Goal: Information Seeking & Learning: Learn about a topic

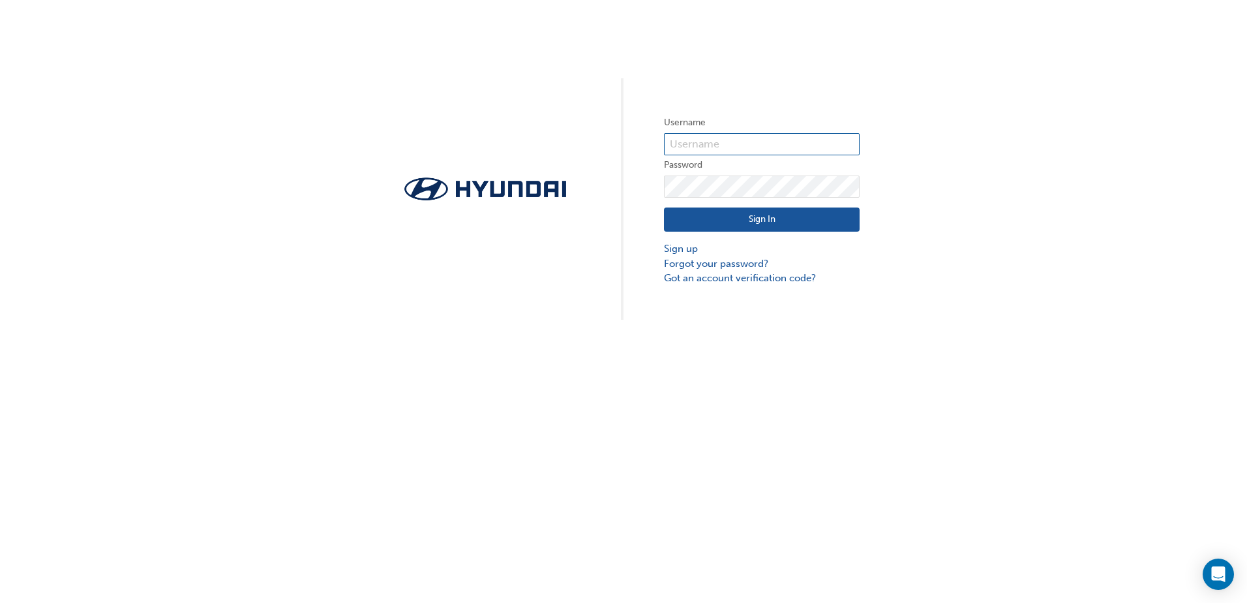
type input "[EMAIL_ADDRESS][DOMAIN_NAME]"
click at [779, 223] on button "Sign In" at bounding box center [762, 219] width 196 height 25
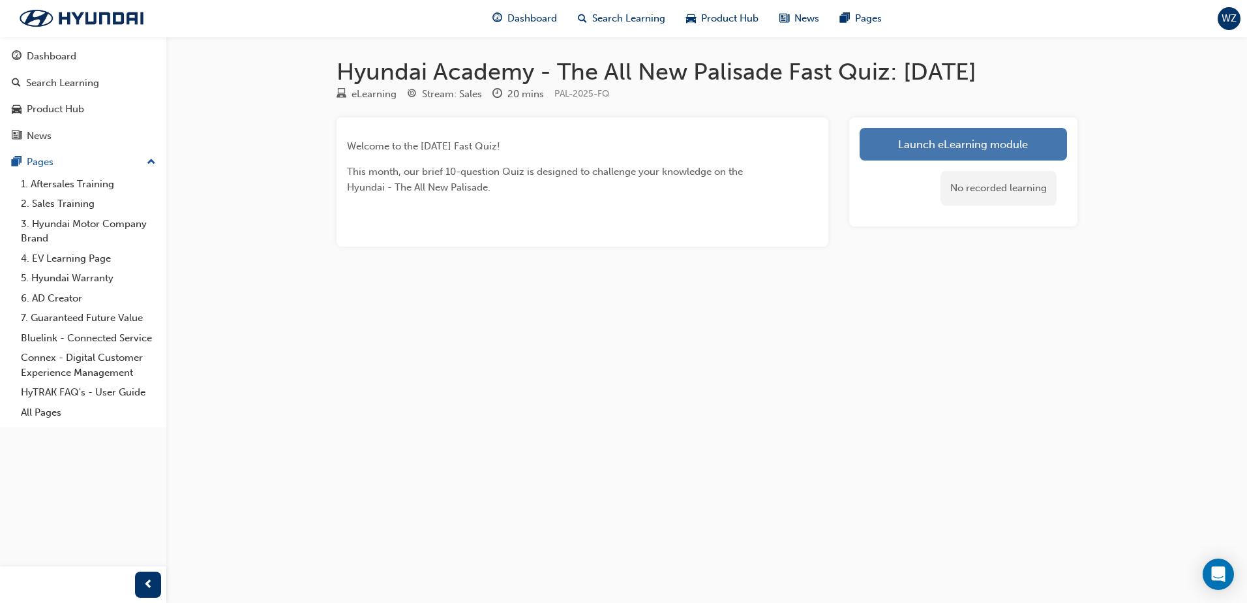
click at [916, 148] on link "Launch eLearning module" at bounding box center [963, 144] width 207 height 33
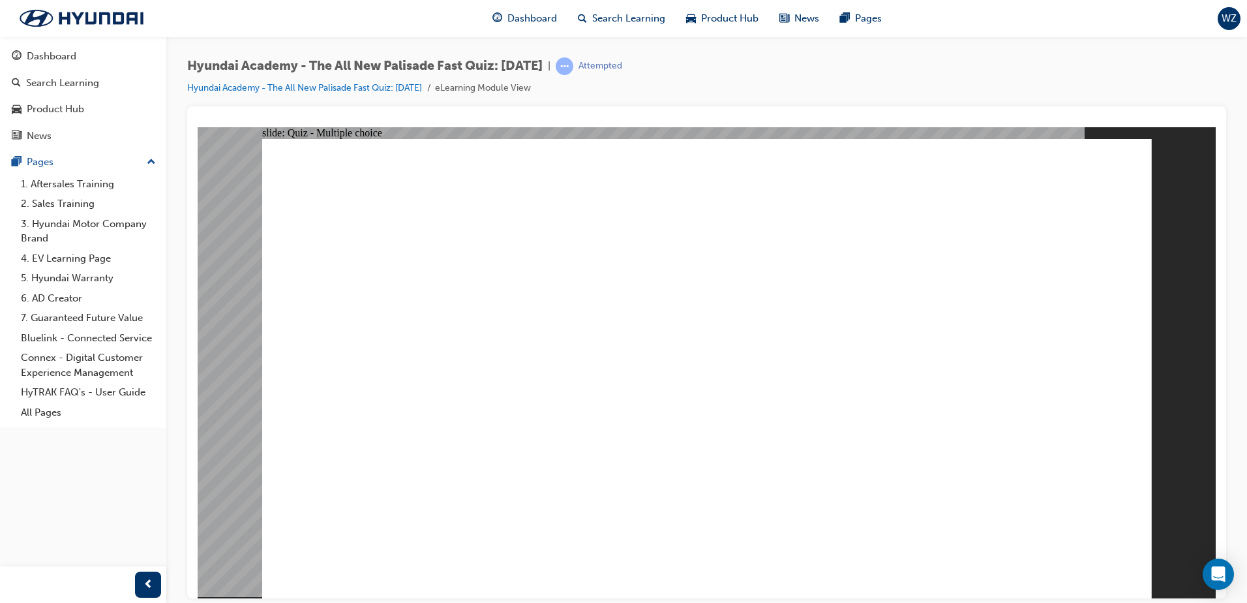
radio input "true"
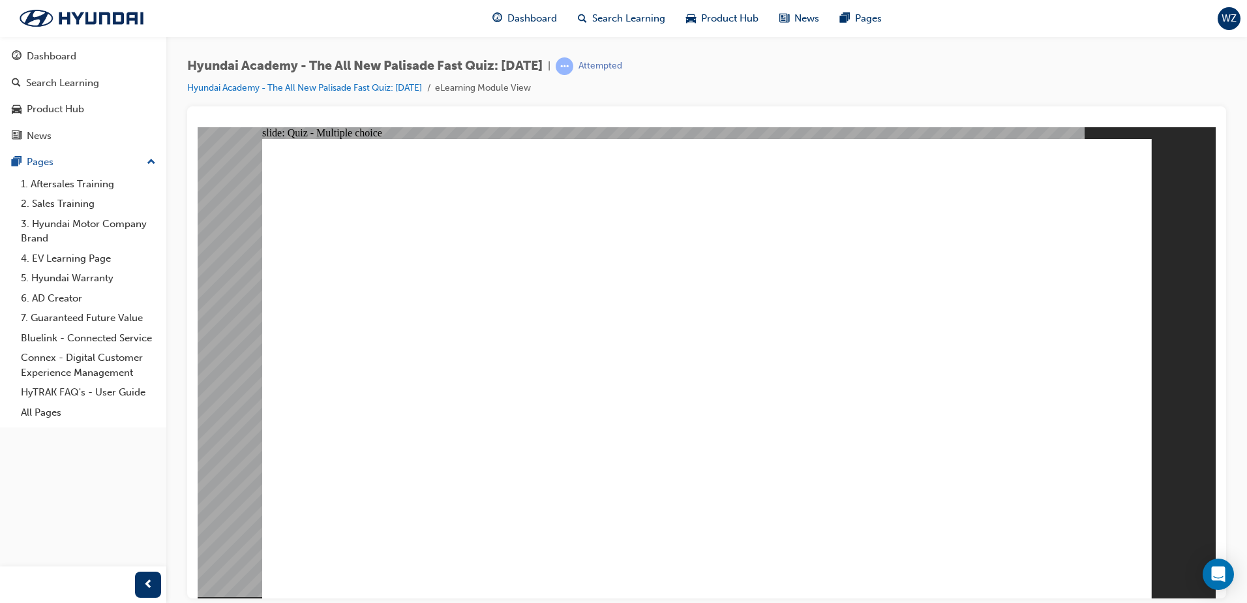
drag, startPoint x: 539, startPoint y: 419, endPoint x: 548, endPoint y: 419, distance: 9.2
radio input "true"
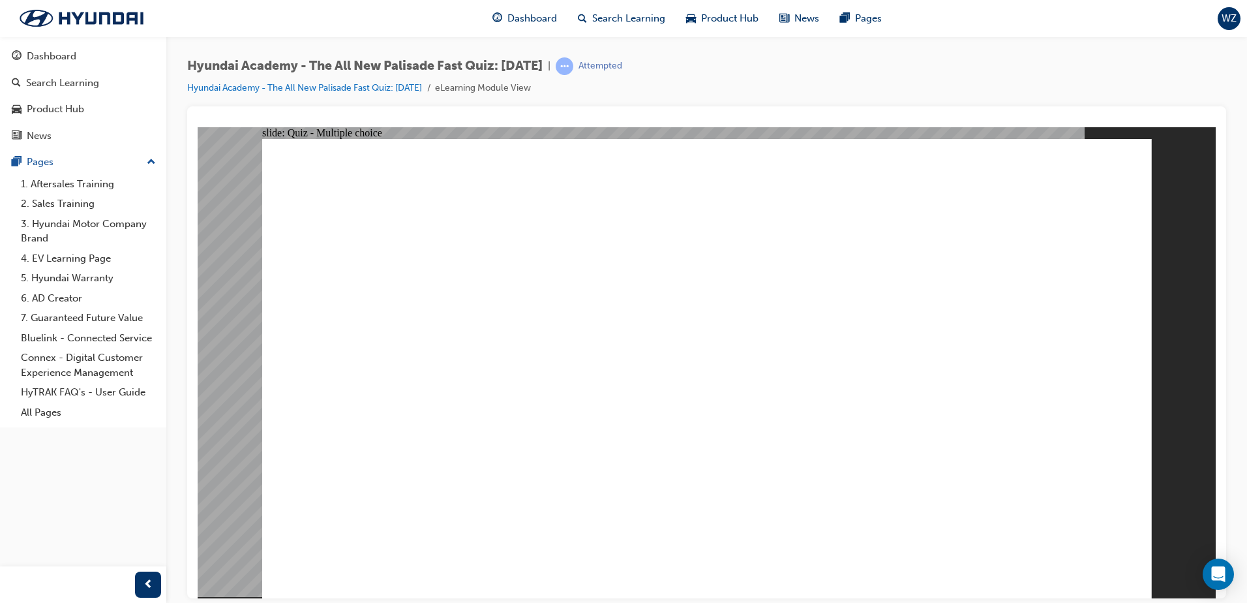
drag, startPoint x: 529, startPoint y: 384, endPoint x: 534, endPoint y: 362, distance: 22.8
radio input "true"
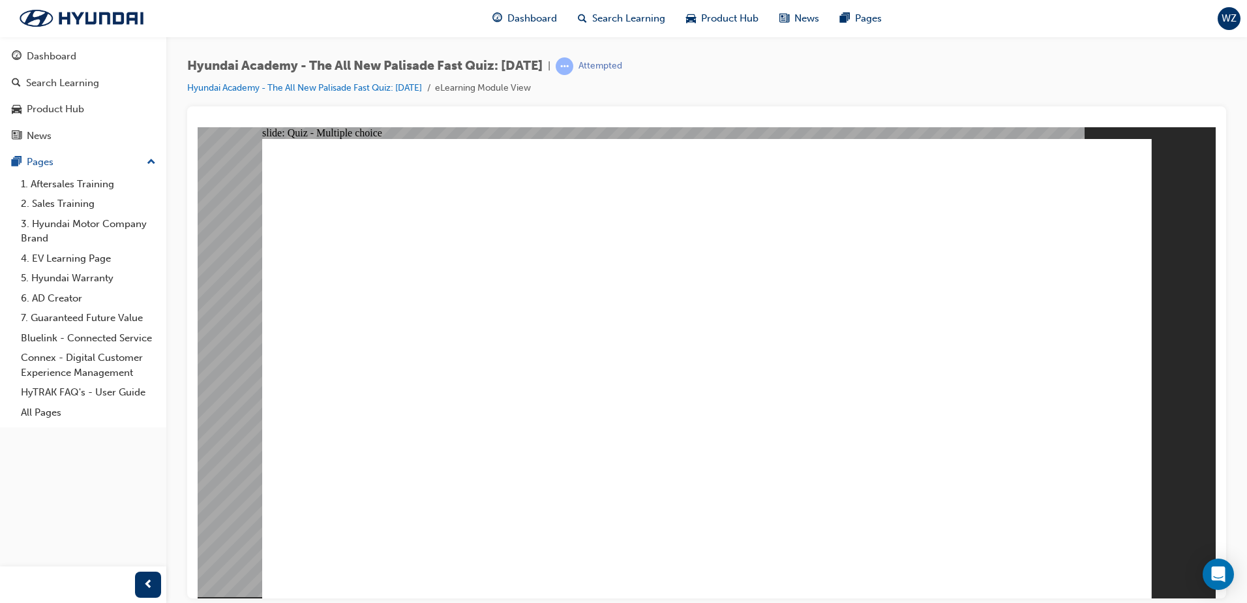
checkbox input "true"
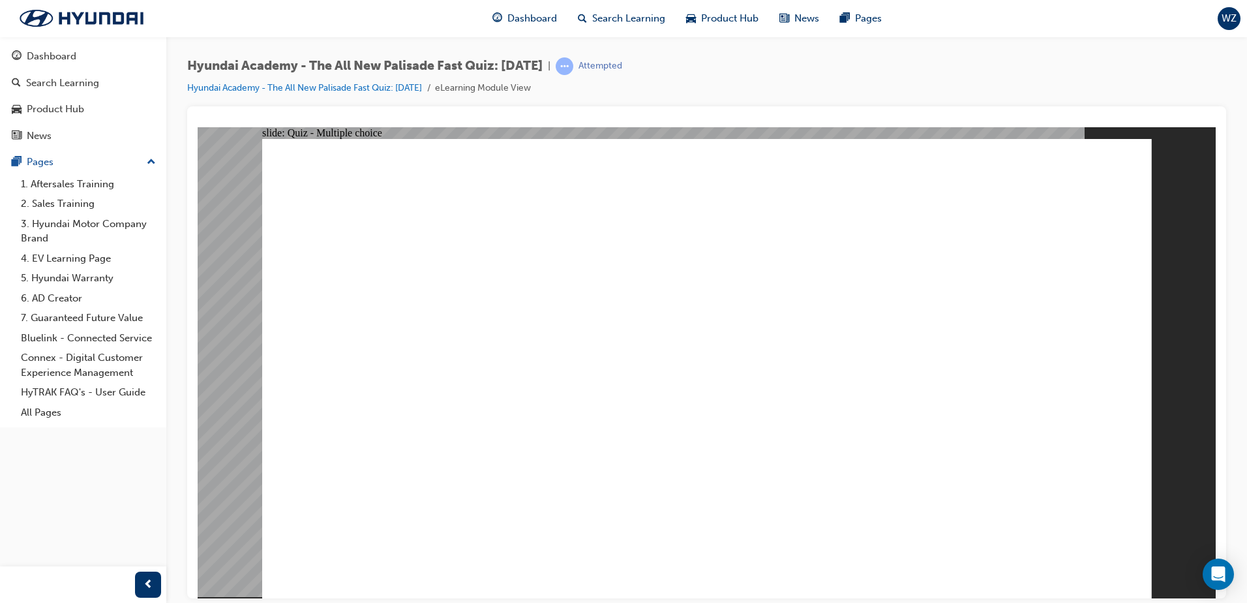
radio input "true"
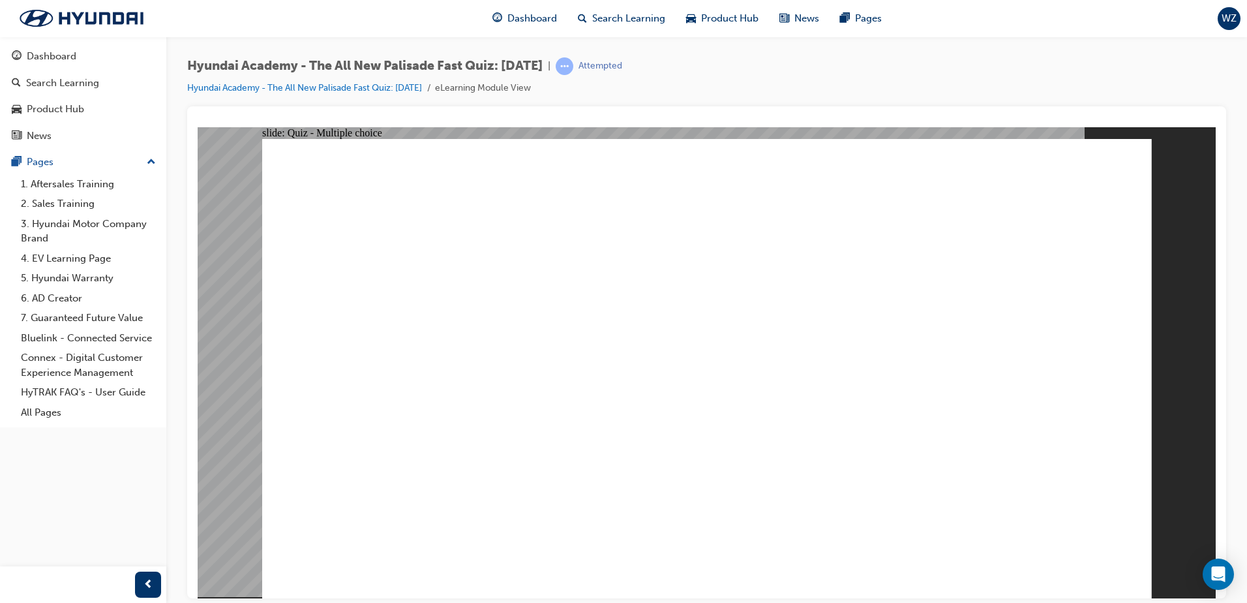
radio input "true"
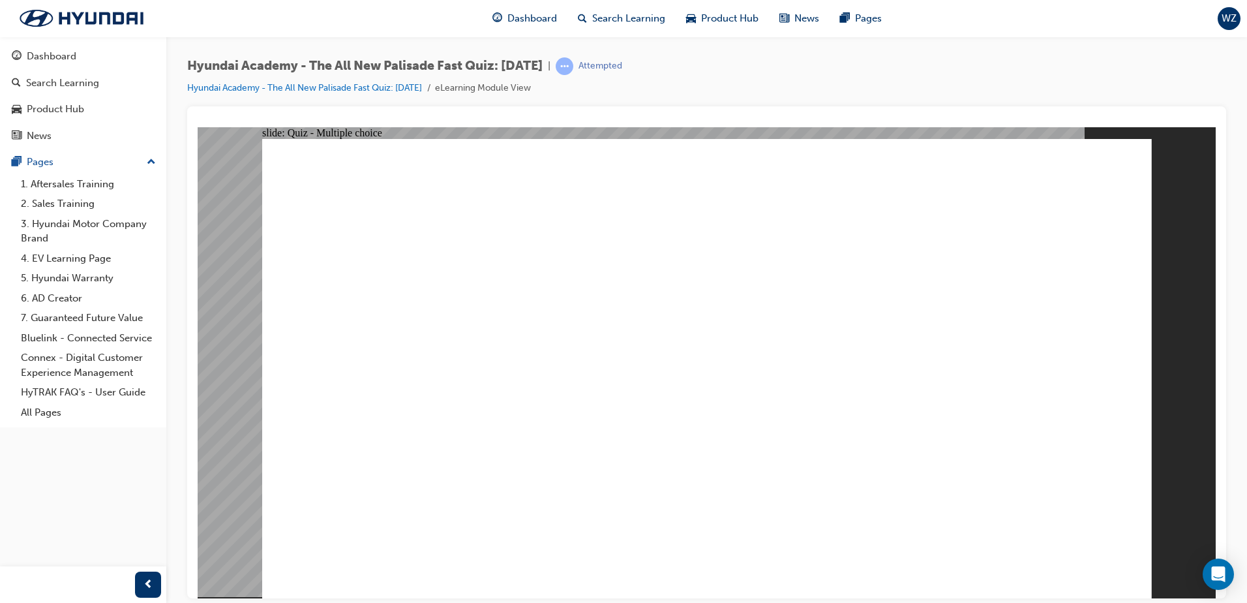
checkbox input "true"
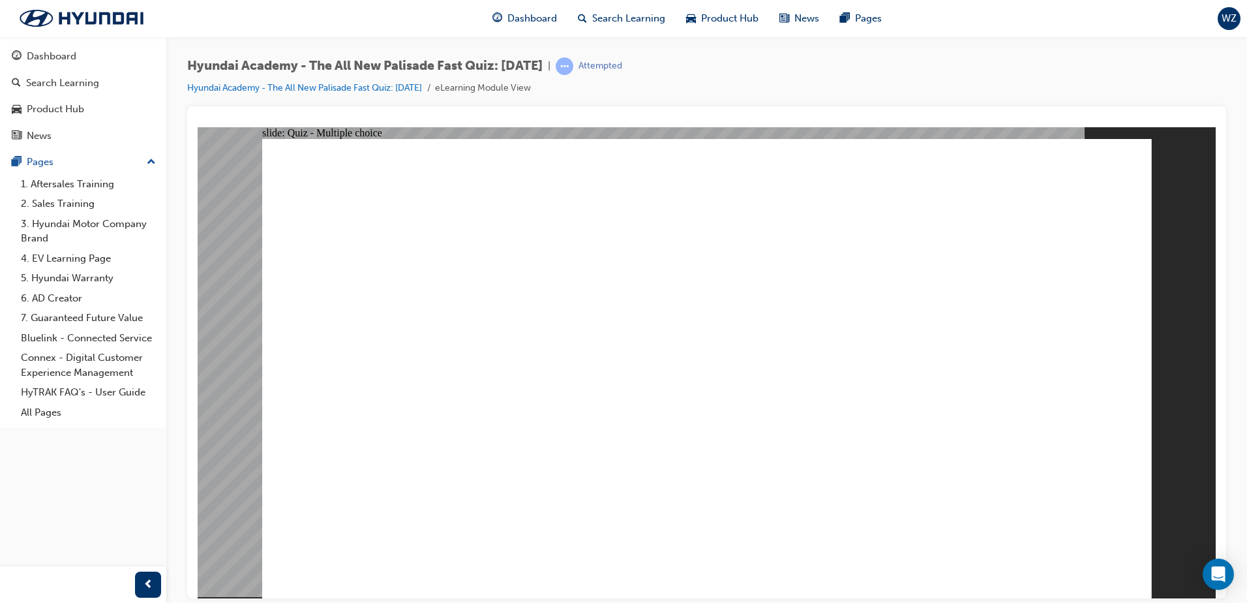
checkbox input "true"
radio input "true"
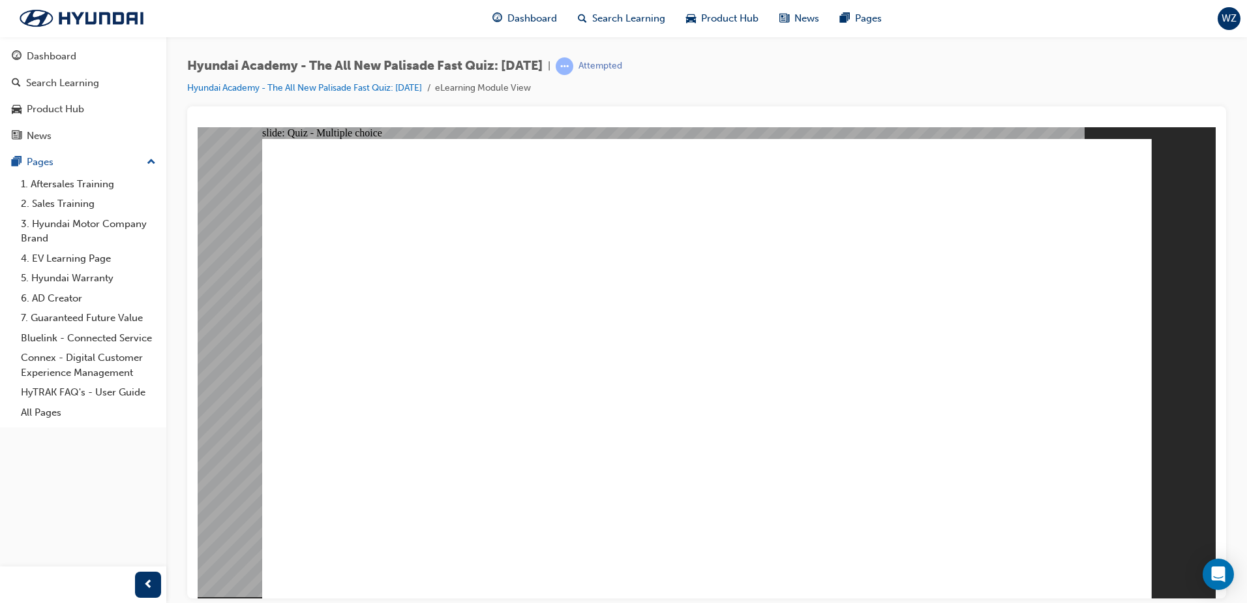
radio input "true"
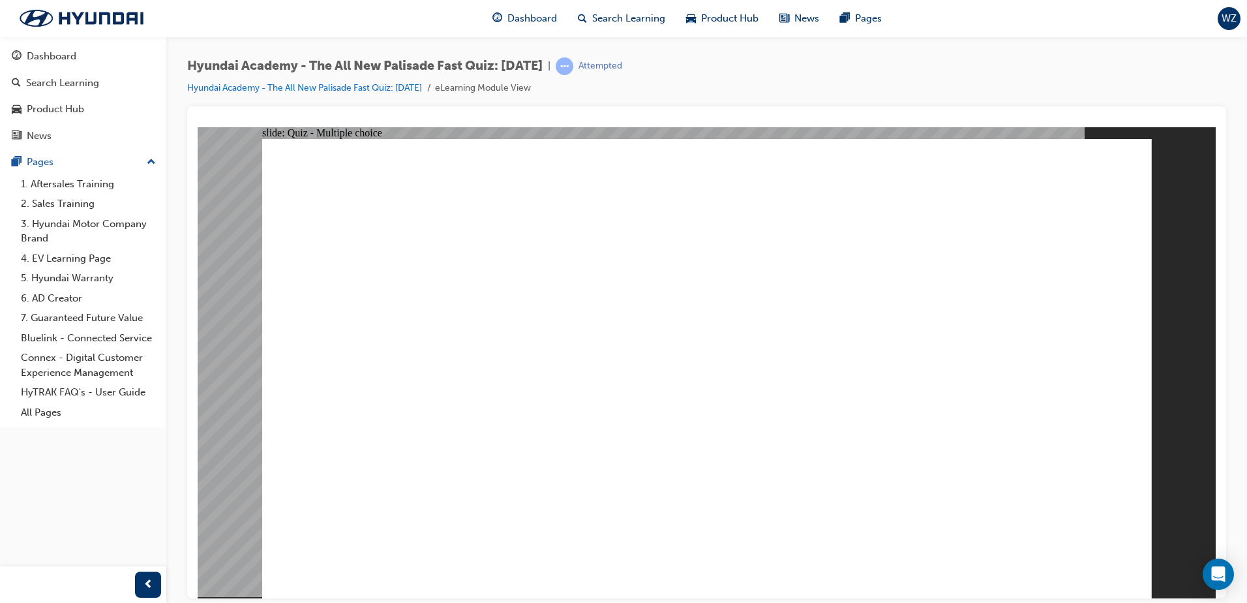
radio input "true"
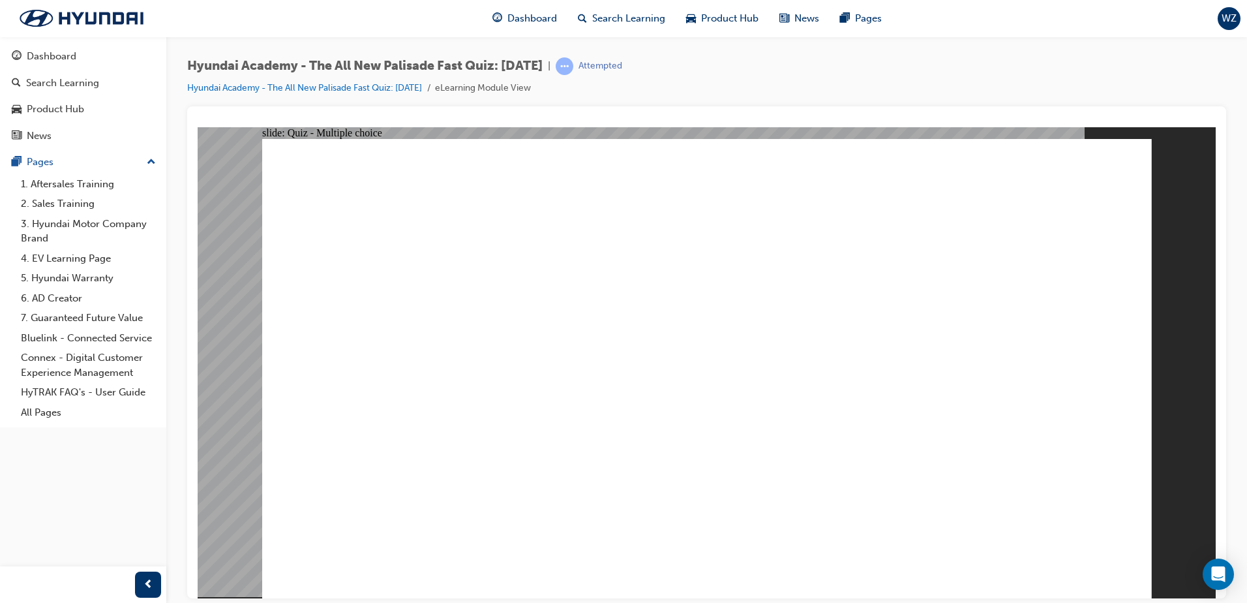
radio input "true"
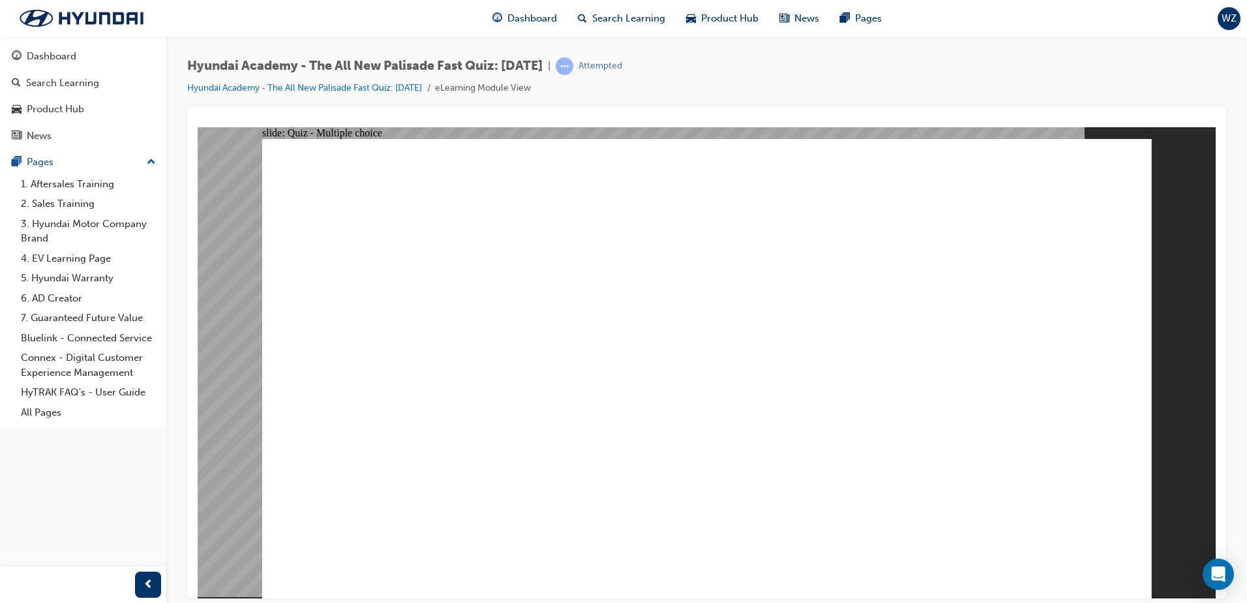
drag, startPoint x: 285, startPoint y: 350, endPoint x: 278, endPoint y: 355, distance: 8.4
checkbox input "true"
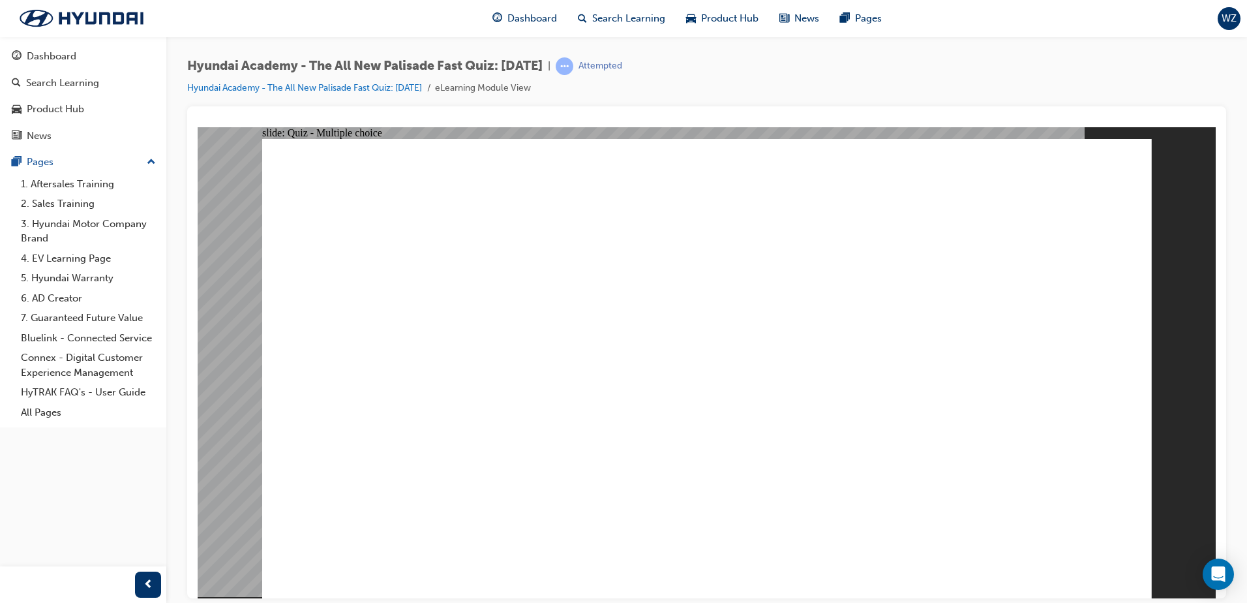
radio input "true"
click at [1217, 572] on icon "Open Intercom Messenger" at bounding box center [1217, 573] width 15 height 17
click at [1217, 572] on div at bounding box center [706, 352] width 1039 height 492
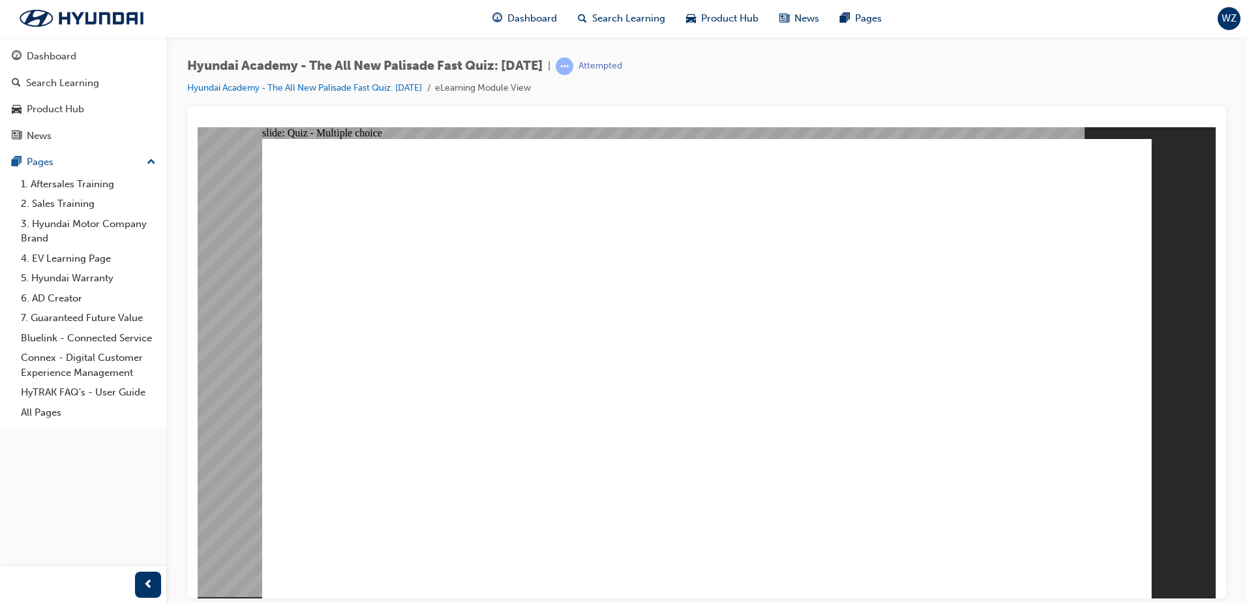
radio input "true"
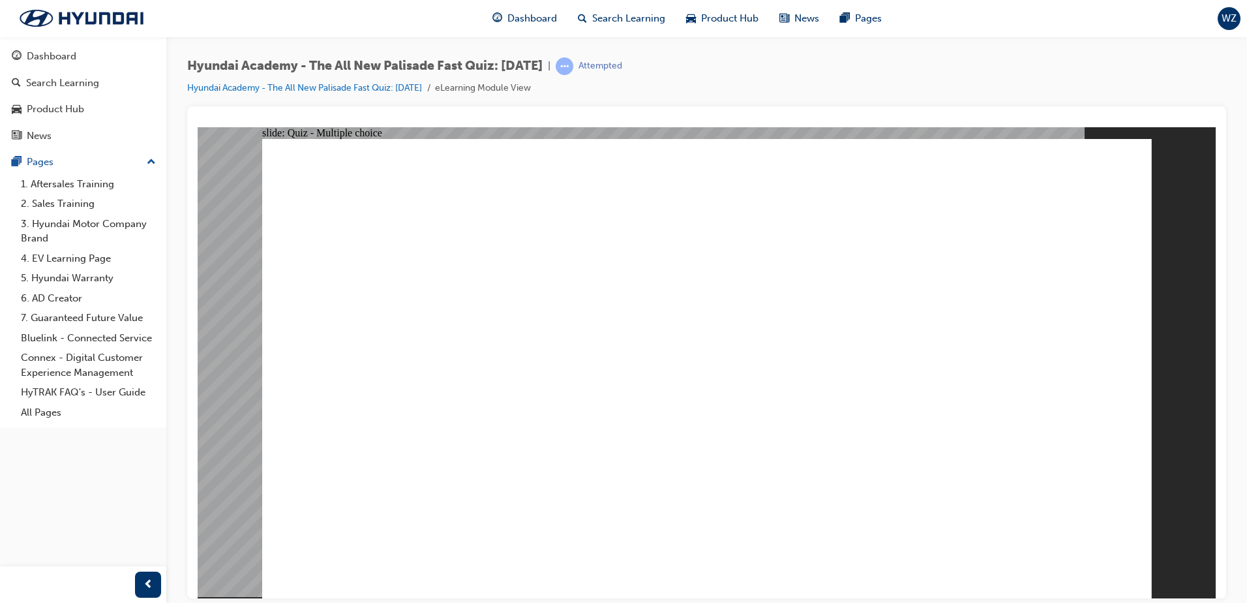
checkbox input "true"
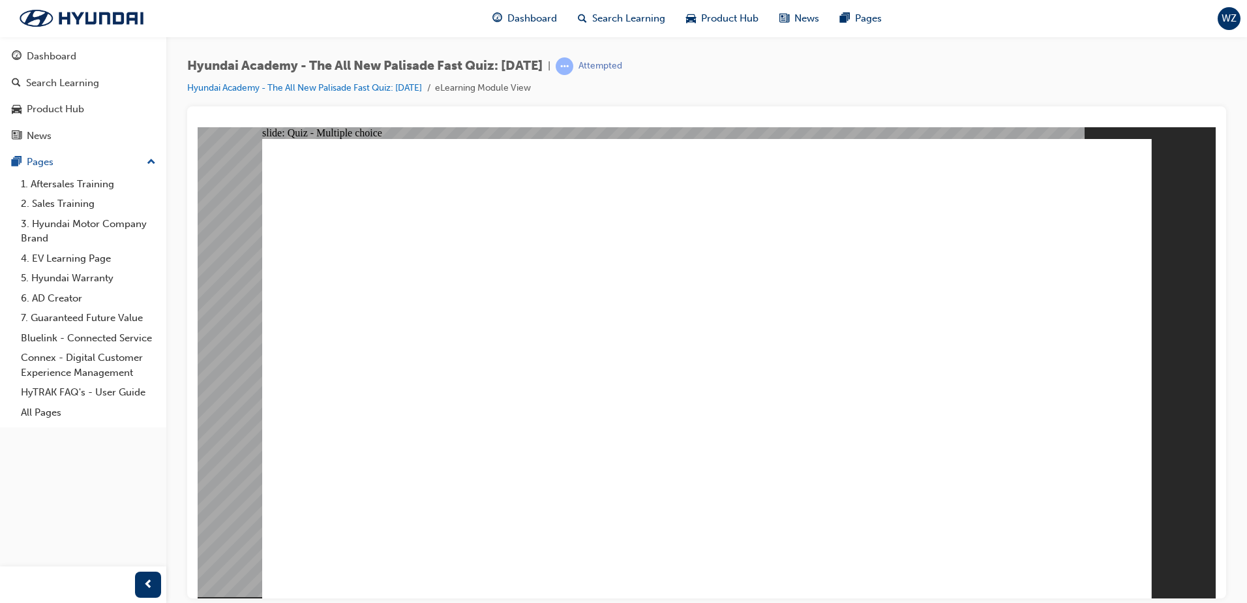
checkbox input "true"
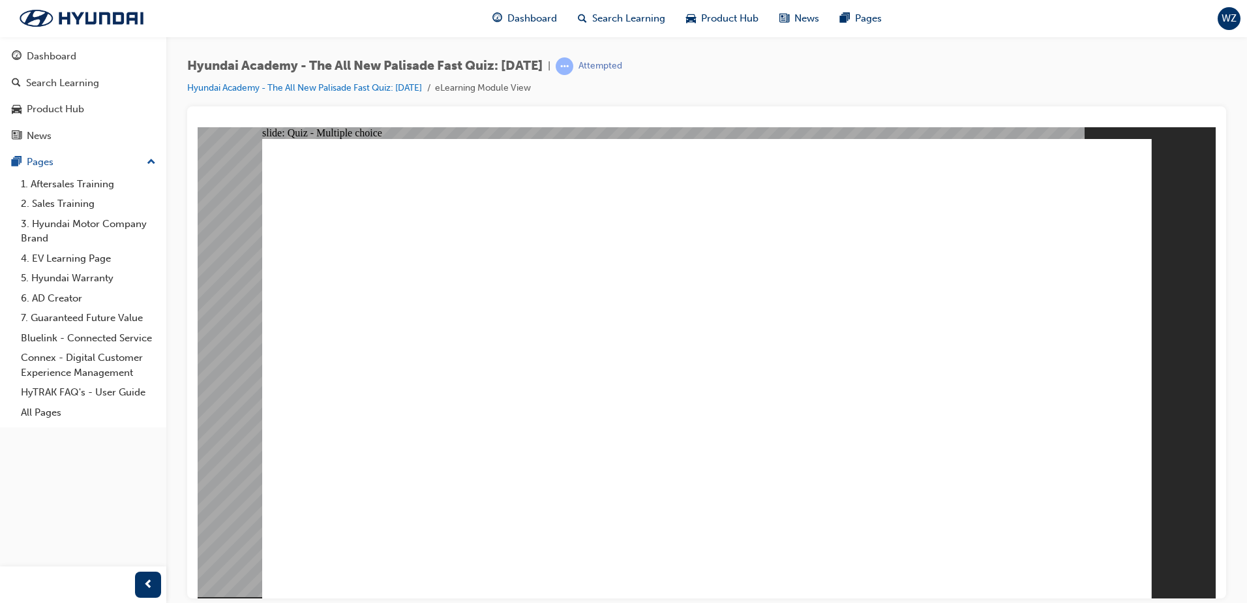
radio input "true"
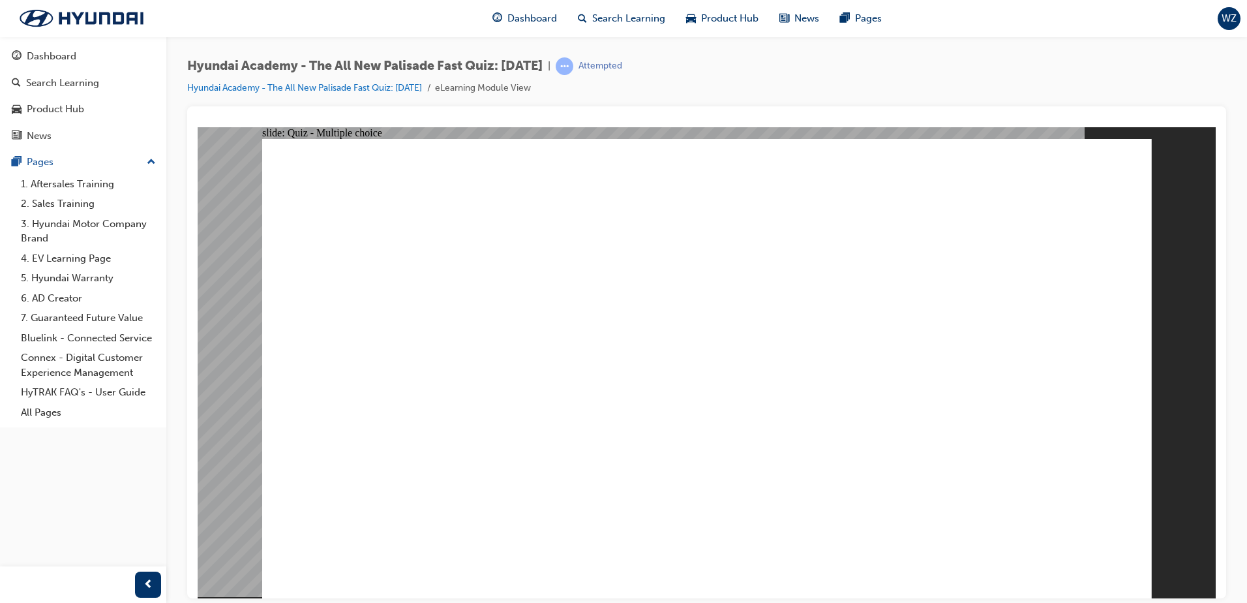
radio input "true"
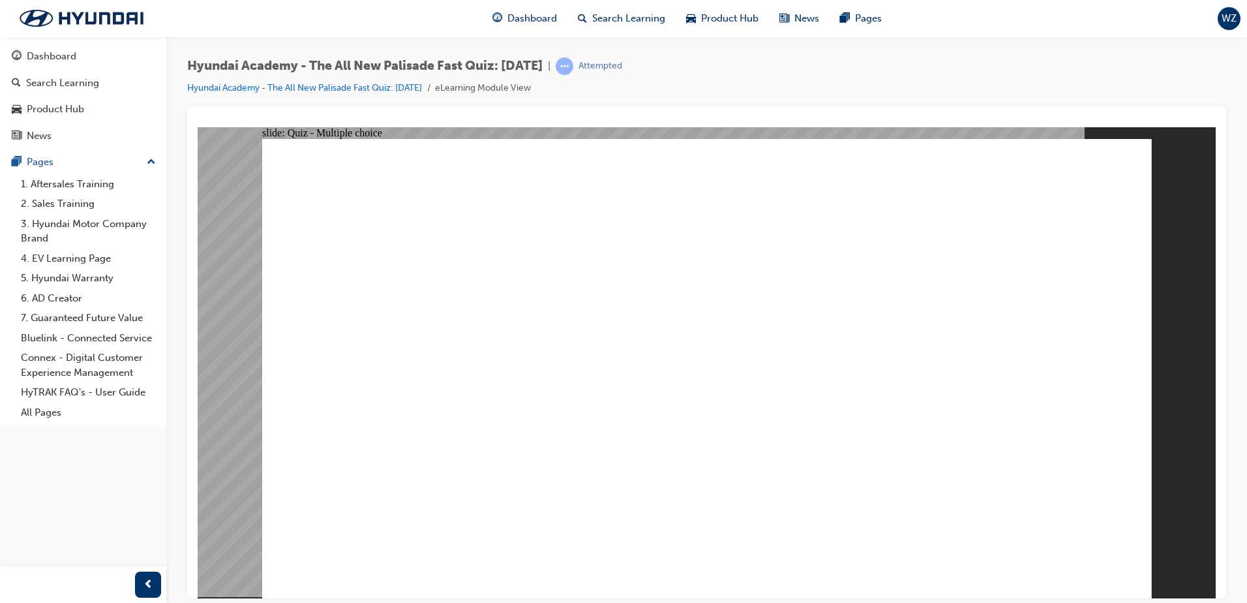
drag, startPoint x: 916, startPoint y: 308, endPoint x: 915, endPoint y: 316, distance: 8.5
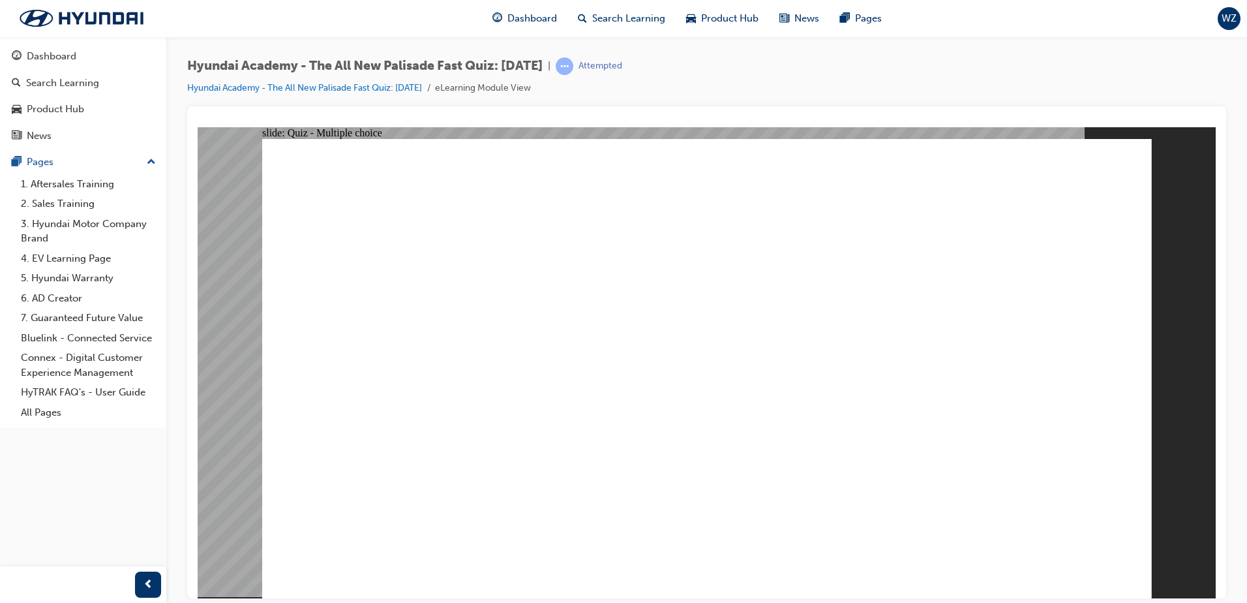
radio input "true"
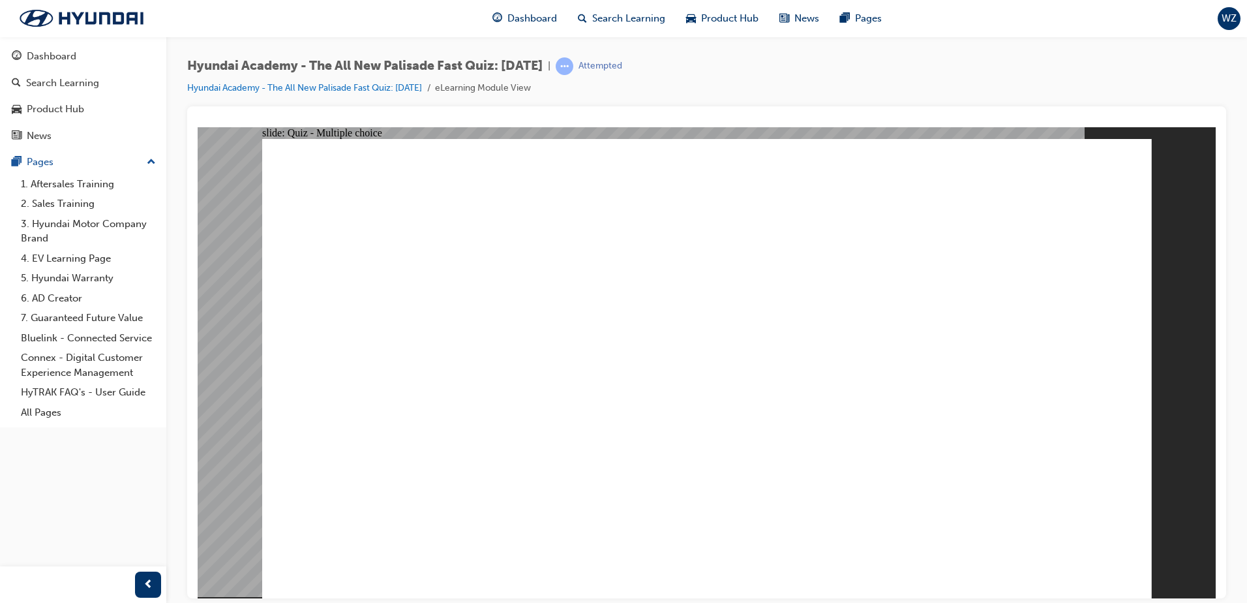
radio input "true"
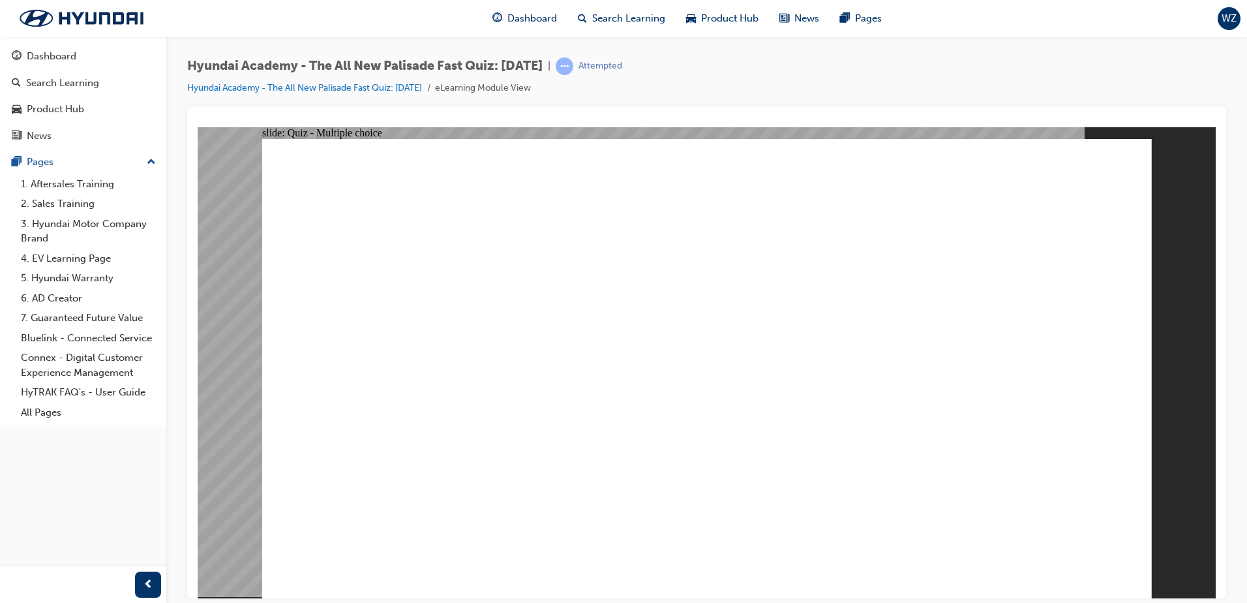
checkbox input "true"
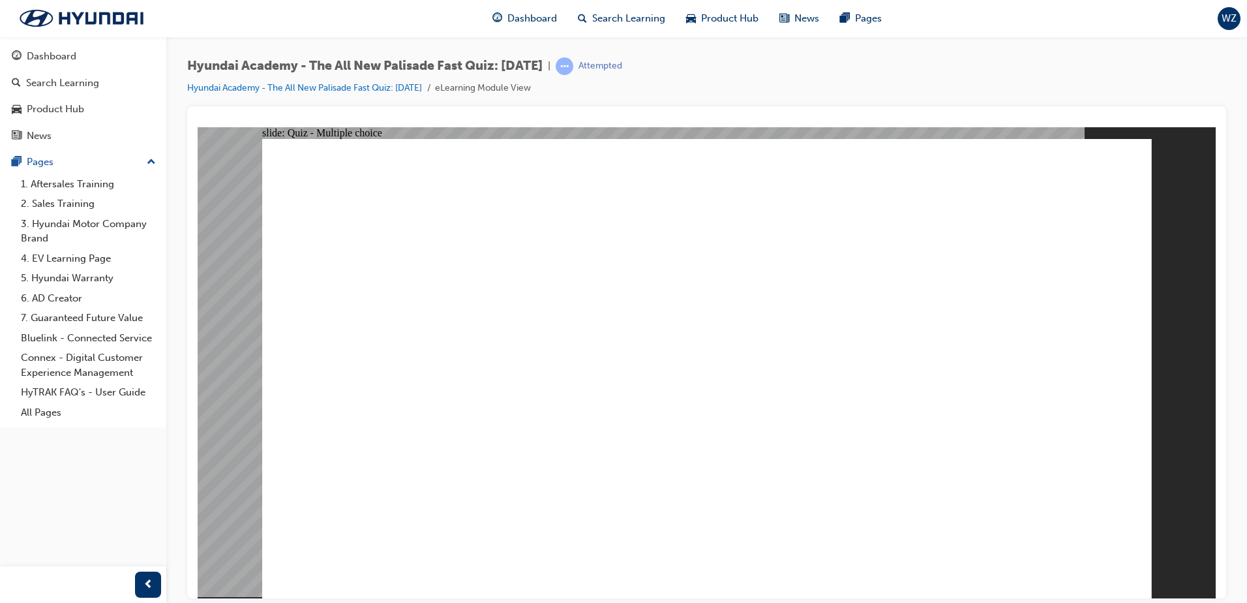
radio input "true"
drag, startPoint x: 1130, startPoint y: 562, endPoint x: 1073, endPoint y: 554, distance: 57.3
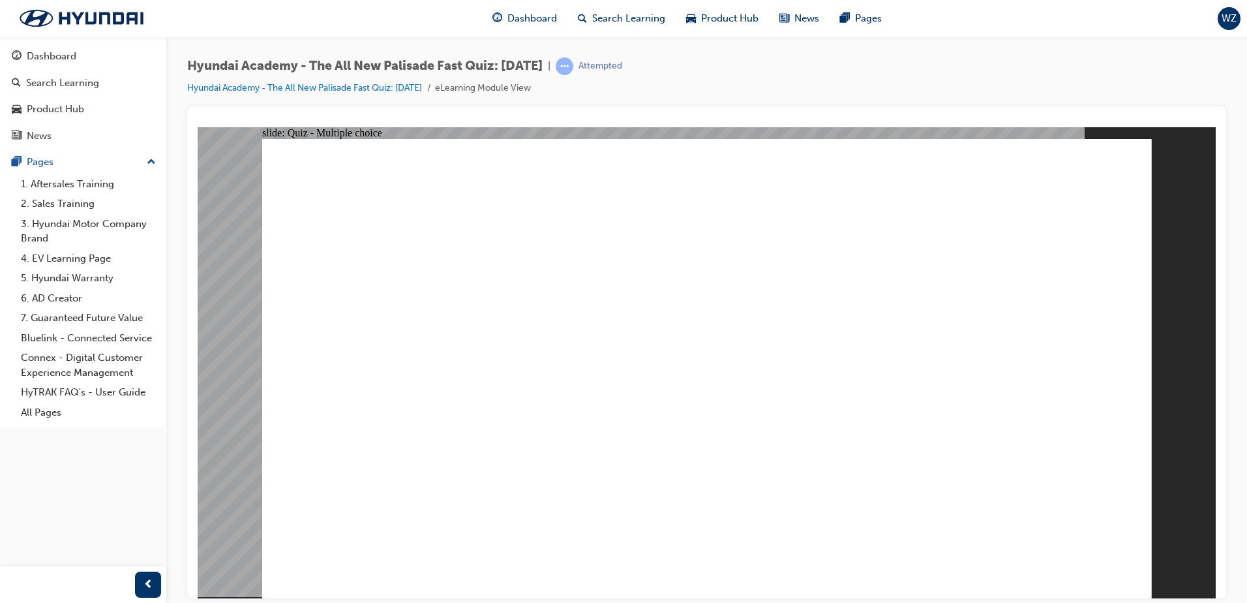
radio input "true"
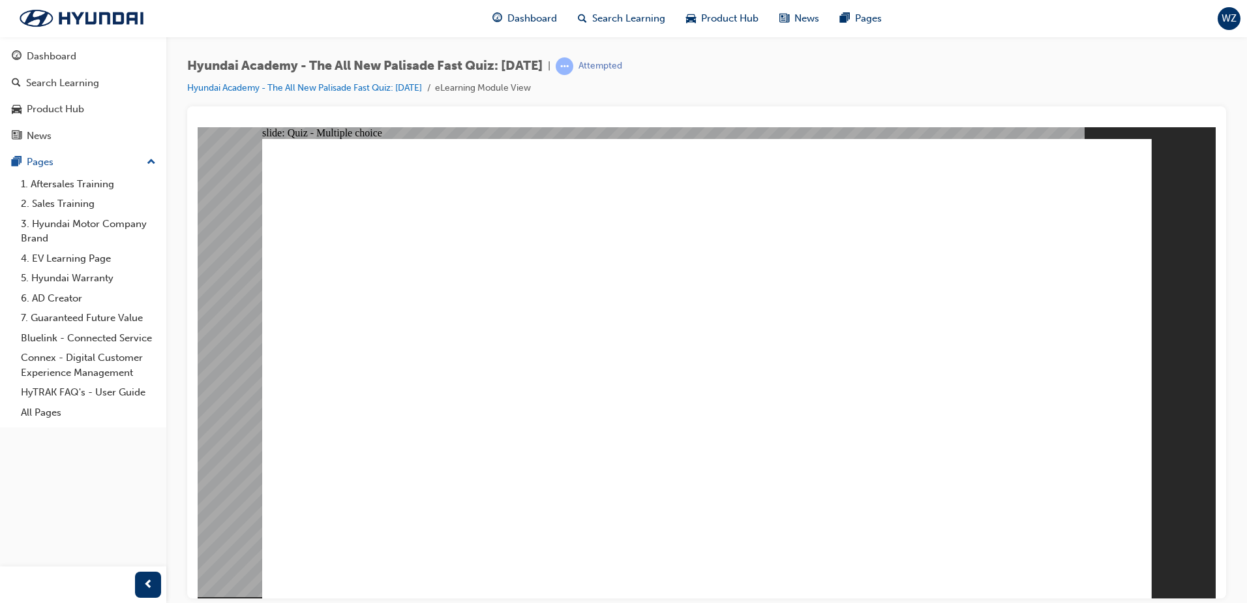
checkbox input "true"
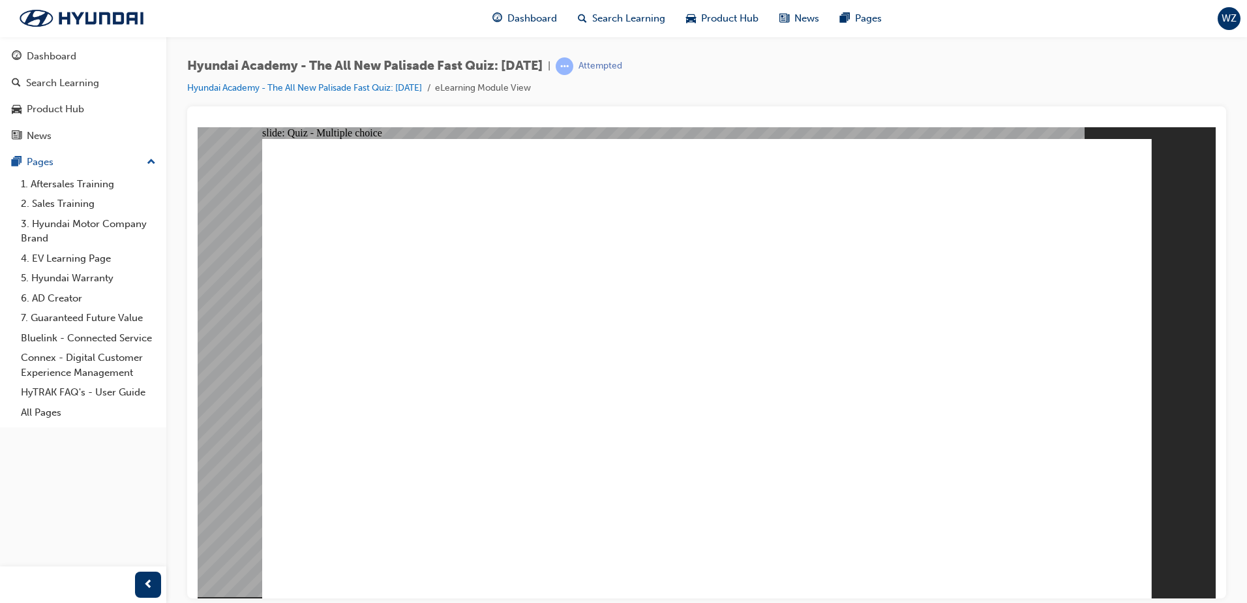
checkbox input "true"
drag, startPoint x: 524, startPoint y: 460, endPoint x: 538, endPoint y: 479, distance: 23.4
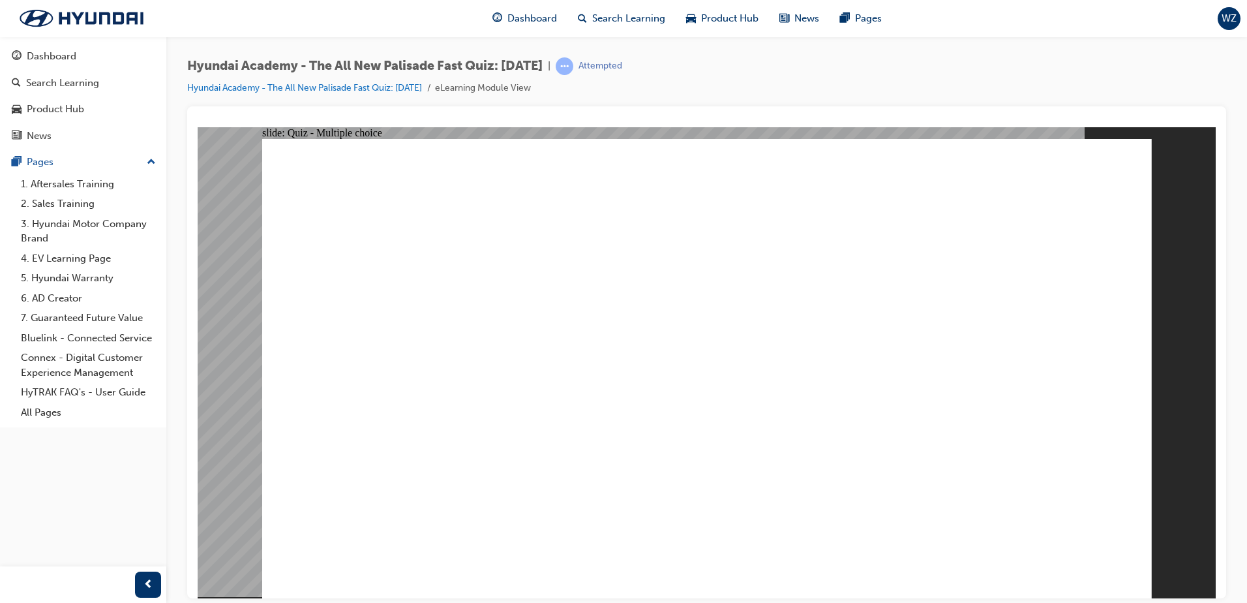
radio input "true"
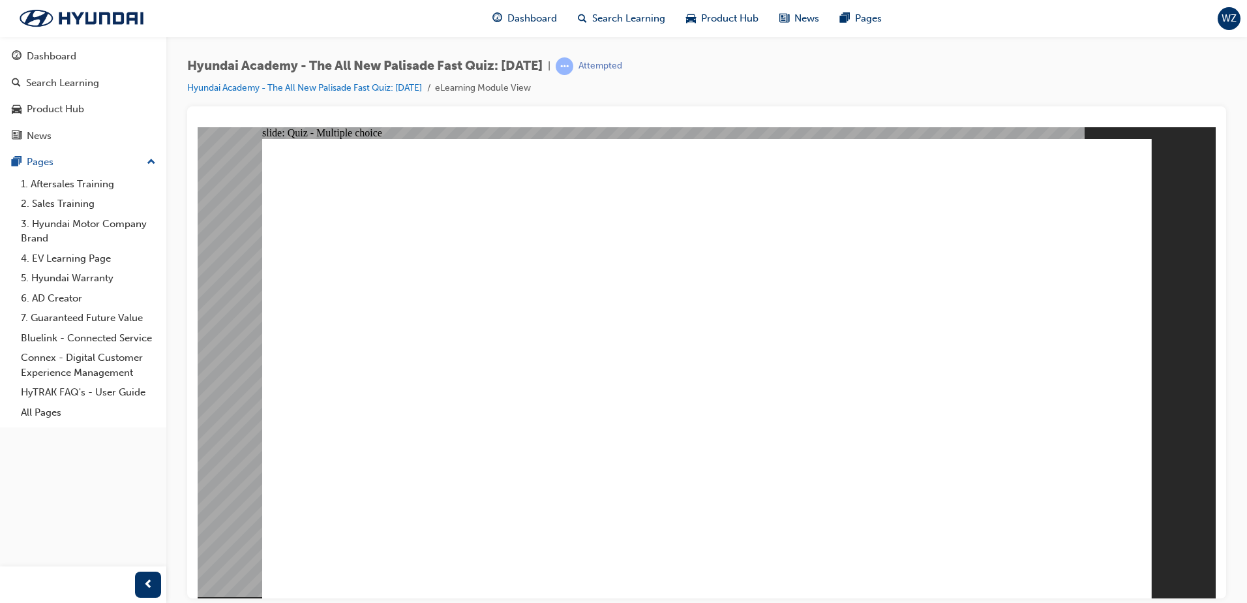
radio input "true"
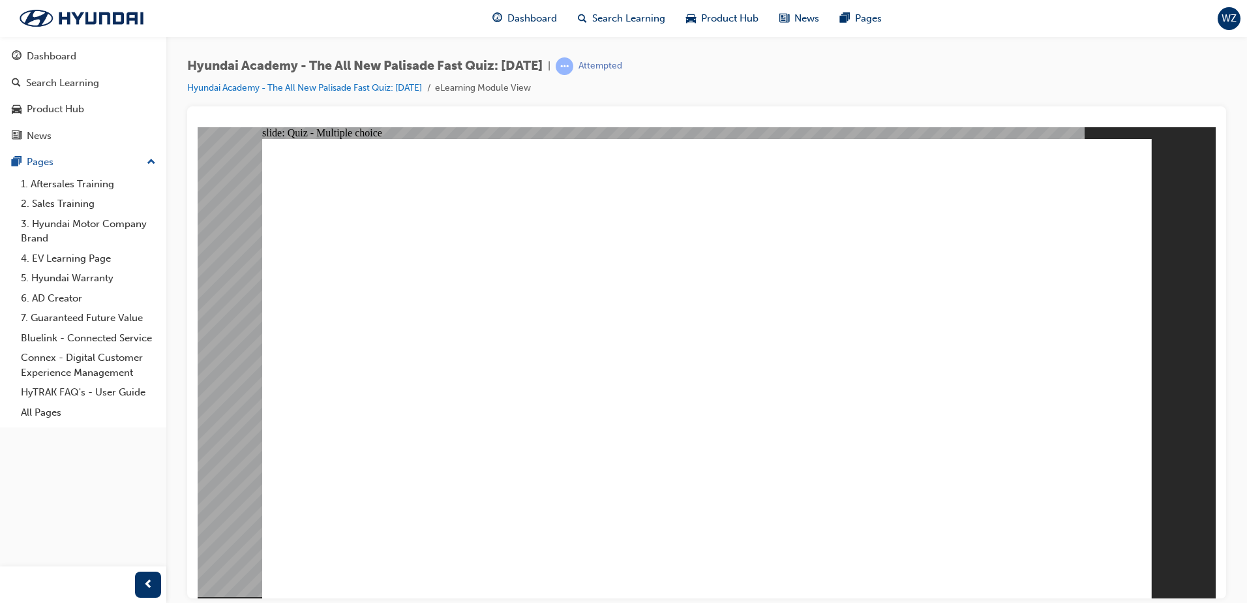
radio input "true"
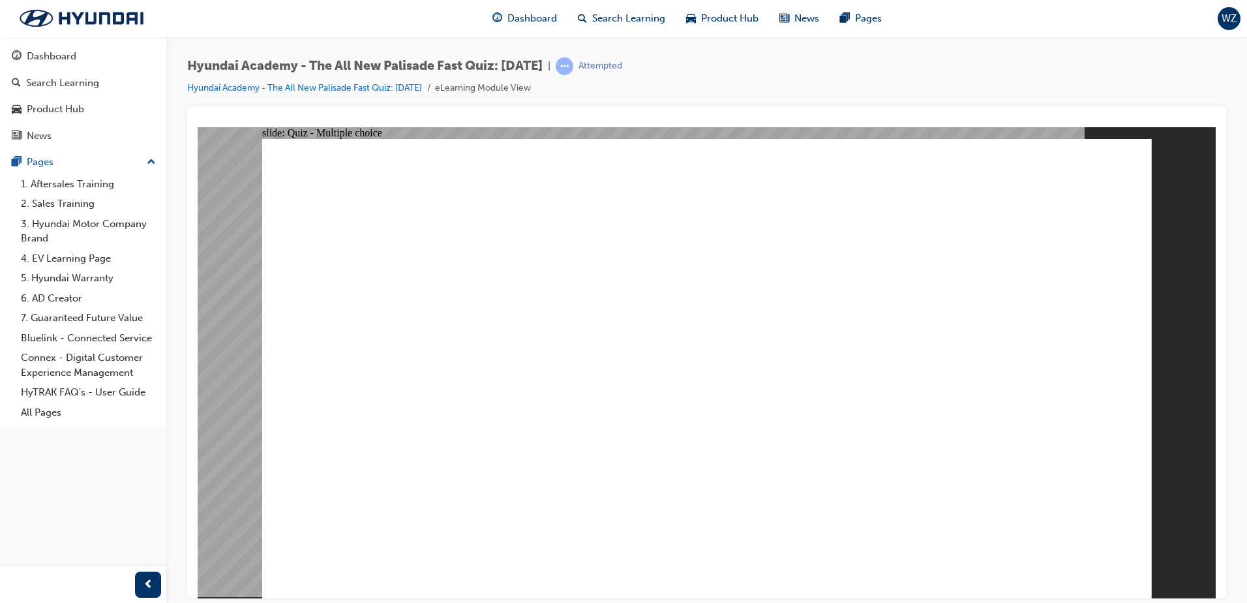
radio input "true"
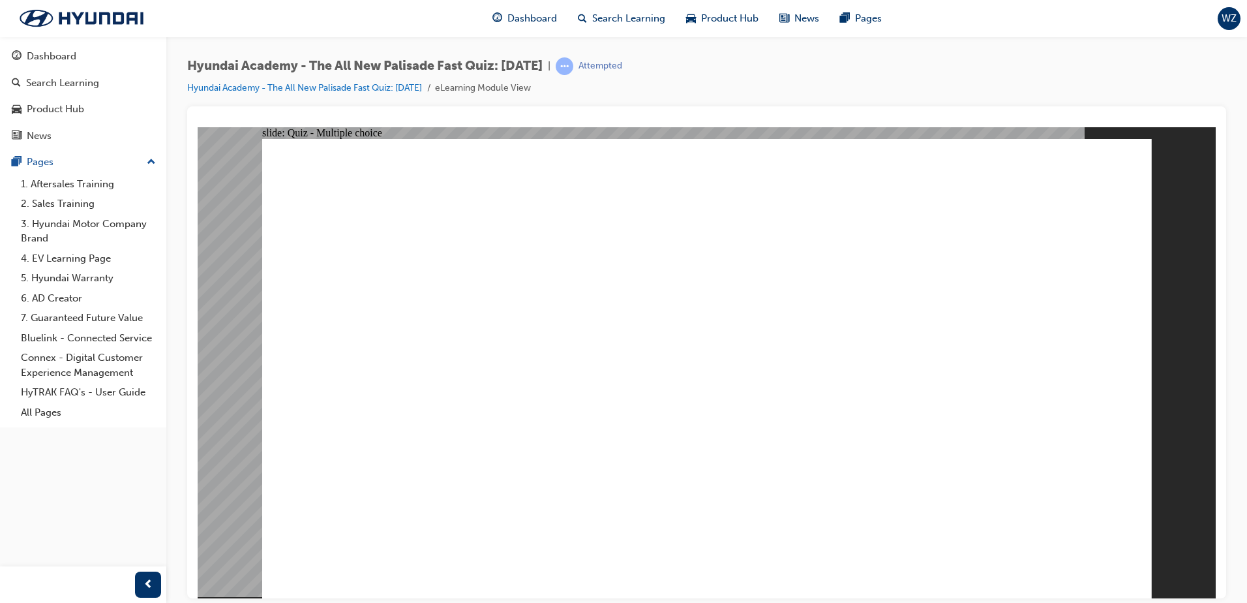
checkbox input "true"
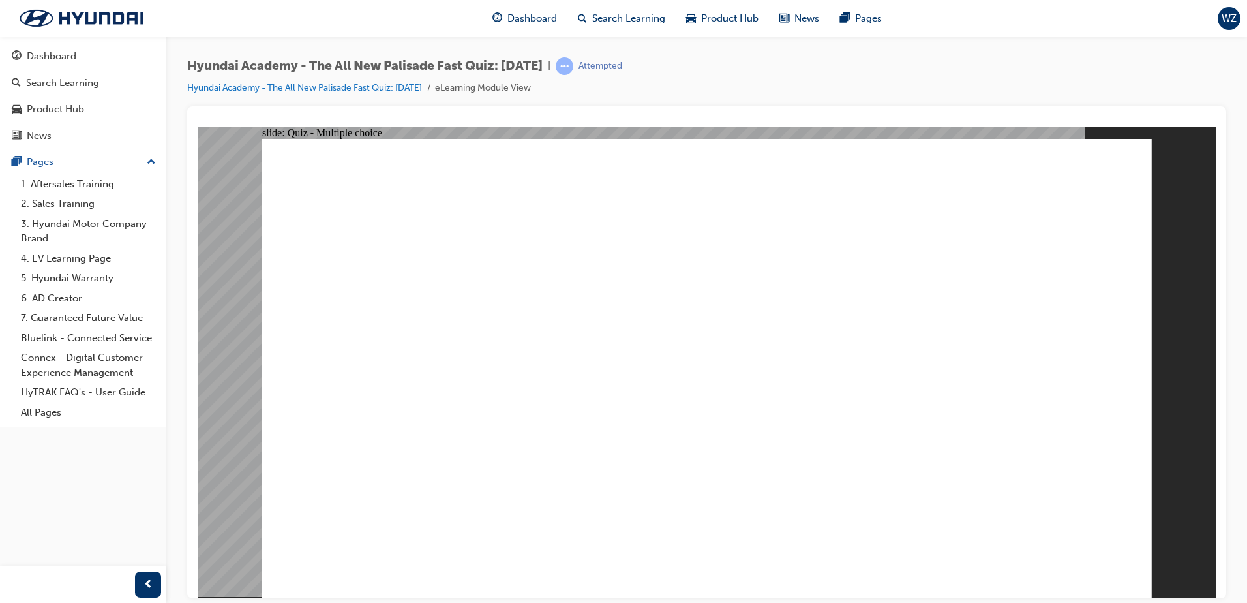
radio input "true"
drag, startPoint x: 1062, startPoint y: 570, endPoint x: 1056, endPoint y: 554, distance: 16.7
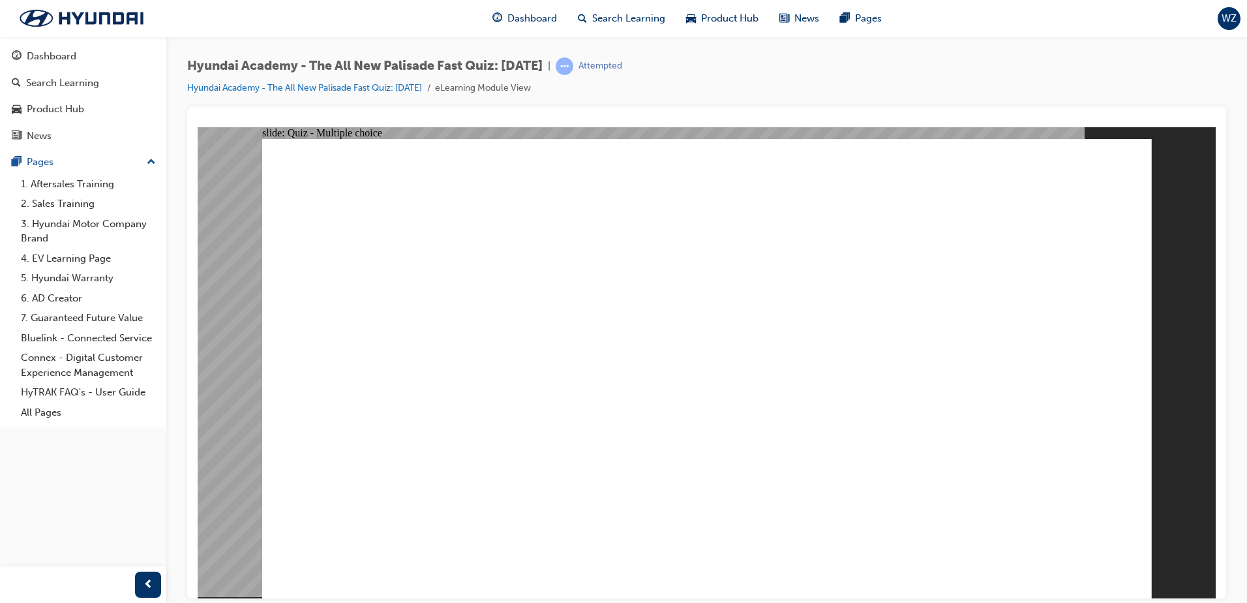
radio input "true"
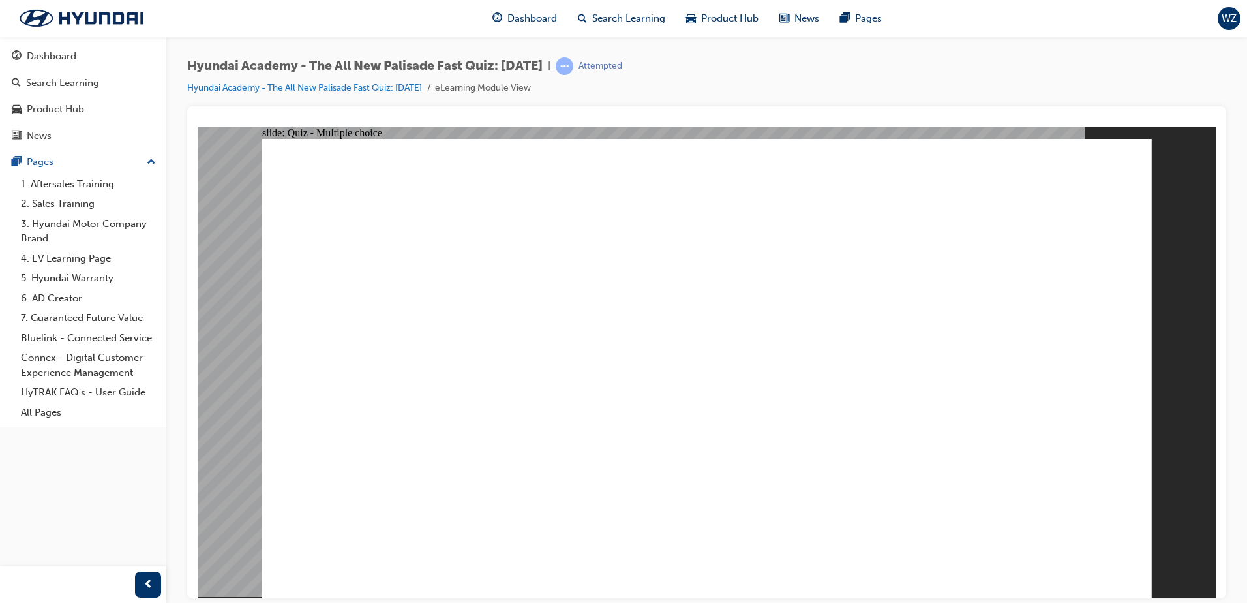
checkbox input "true"
drag, startPoint x: 511, startPoint y: 481, endPoint x: 521, endPoint y: 449, distance: 33.4
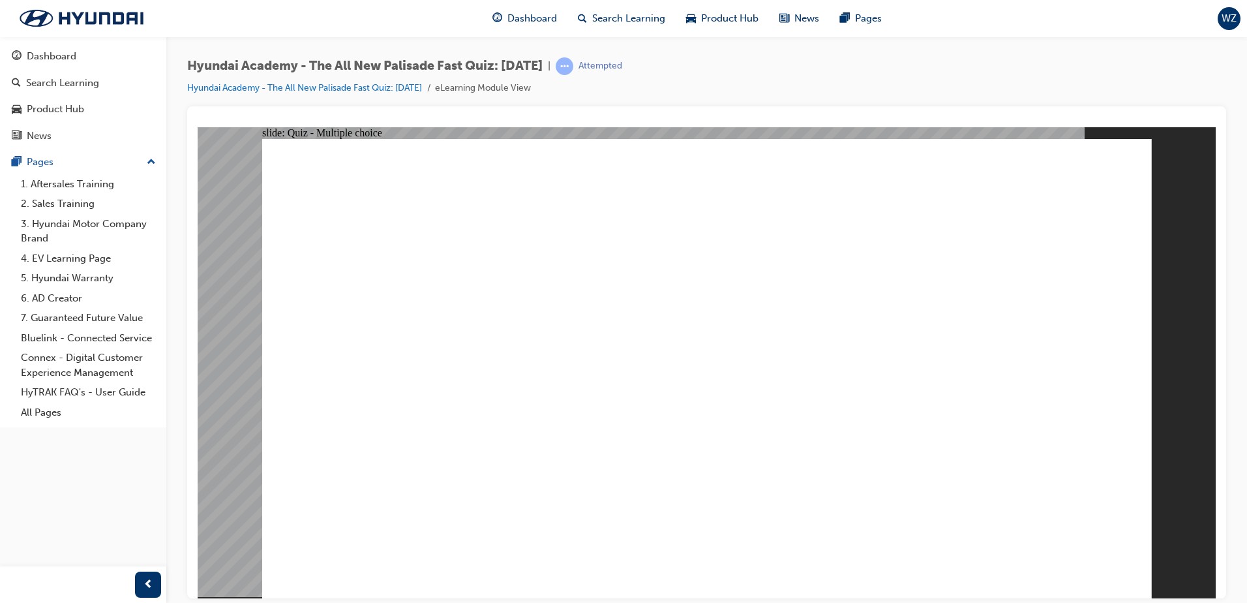
checkbox input "true"
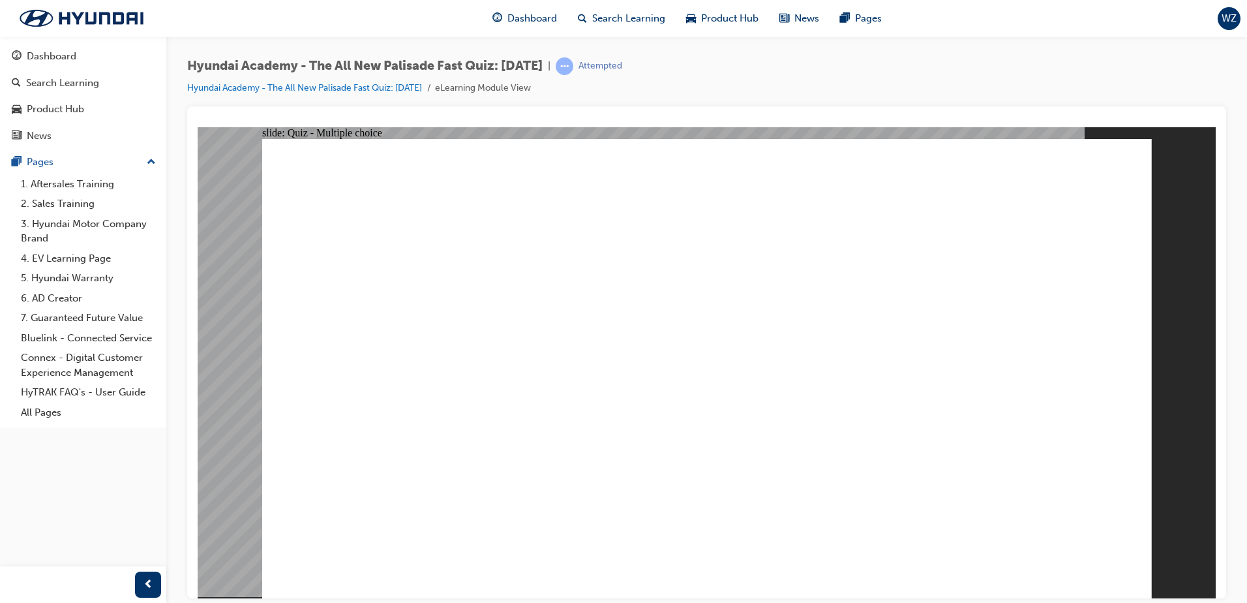
radio input "true"
drag, startPoint x: 705, startPoint y: 442, endPoint x: 707, endPoint y: 449, distance: 7.4
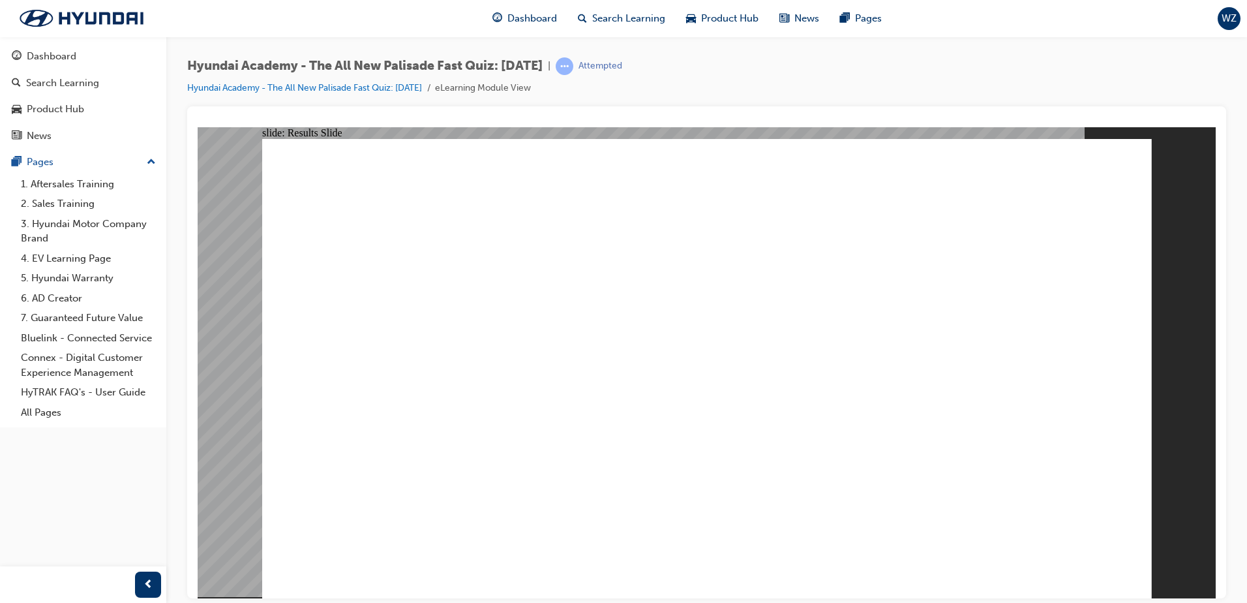
drag, startPoint x: 702, startPoint y: 509, endPoint x: 691, endPoint y: 520, distance: 16.1
radio input "true"
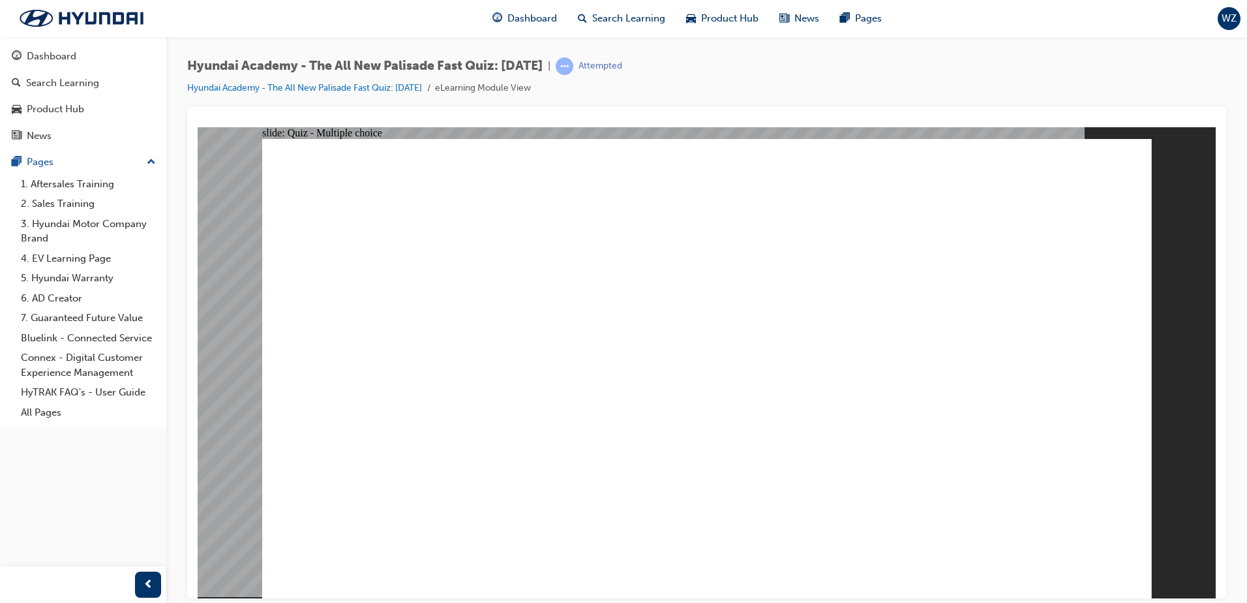
radio input "true"
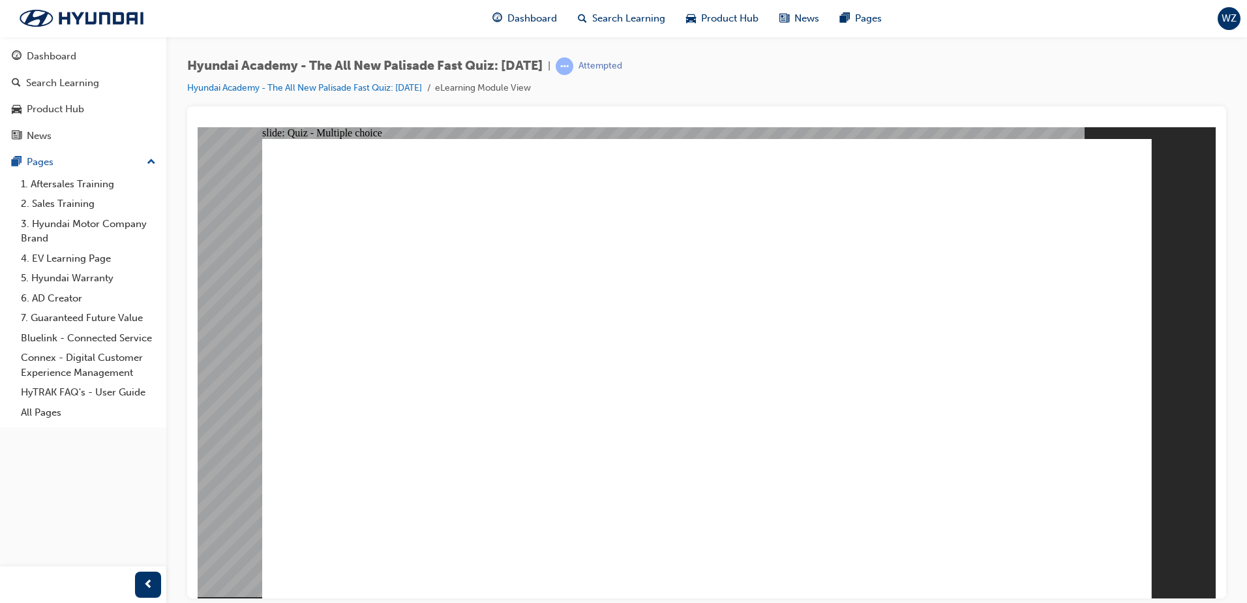
radio input "true"
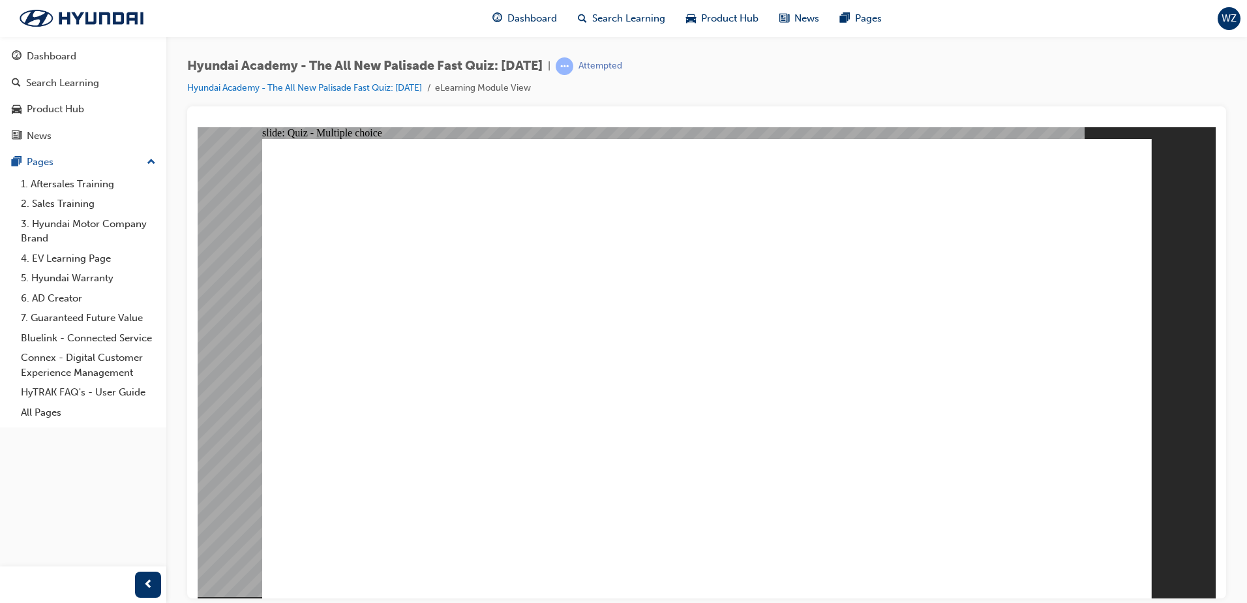
radio input "true"
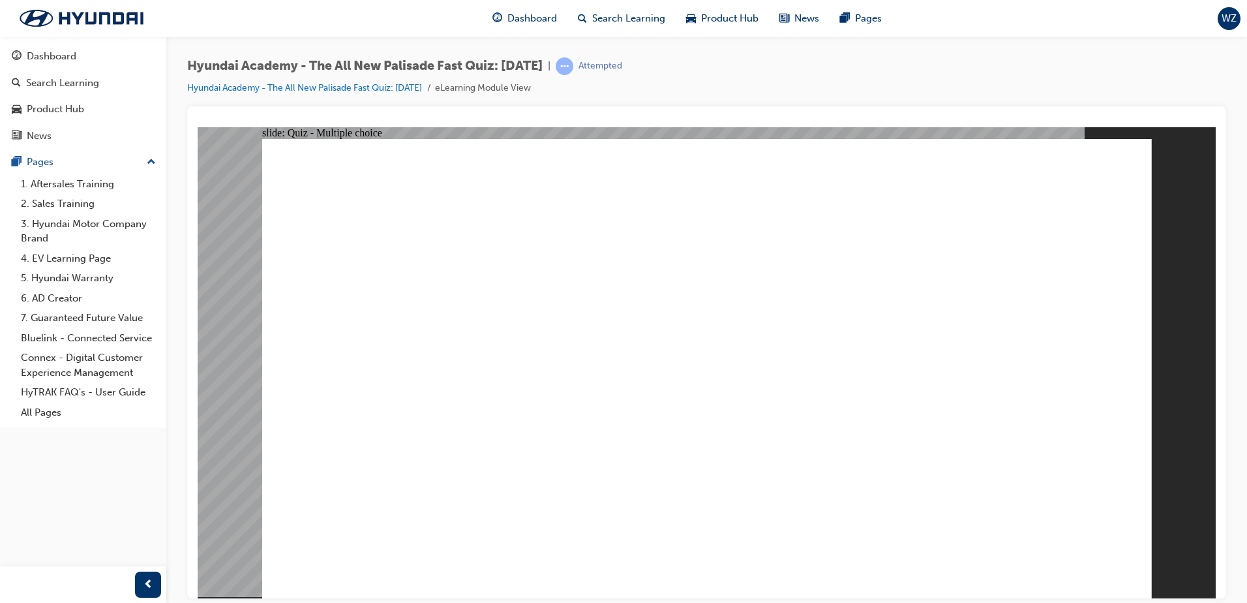
checkbox input "true"
radio input "true"
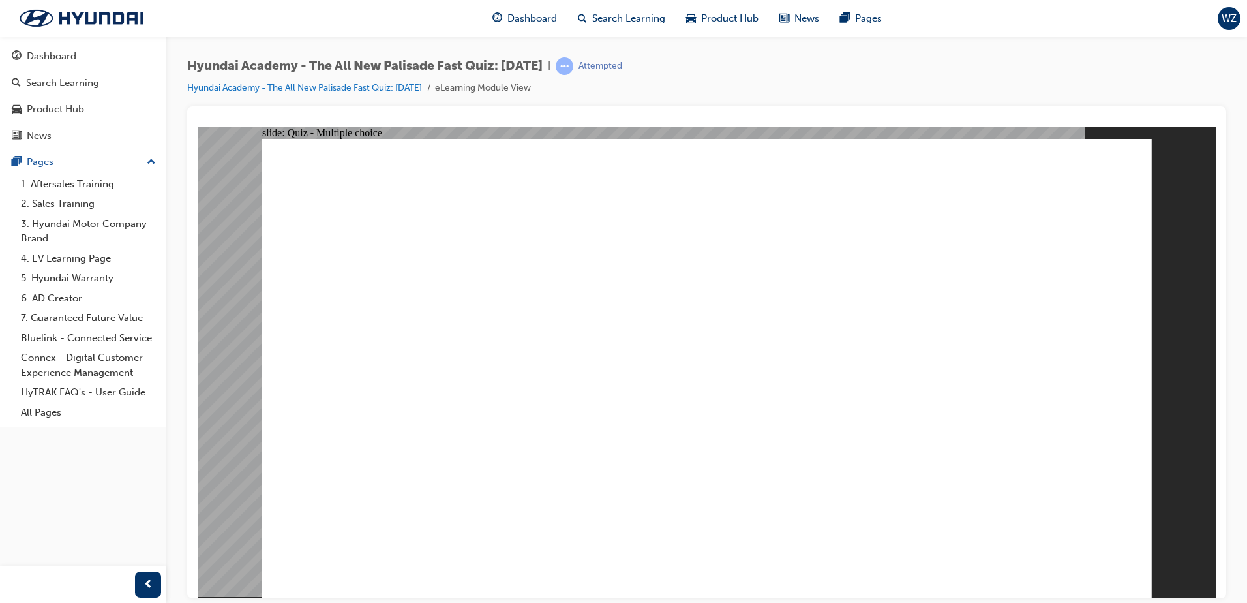
radio input "true"
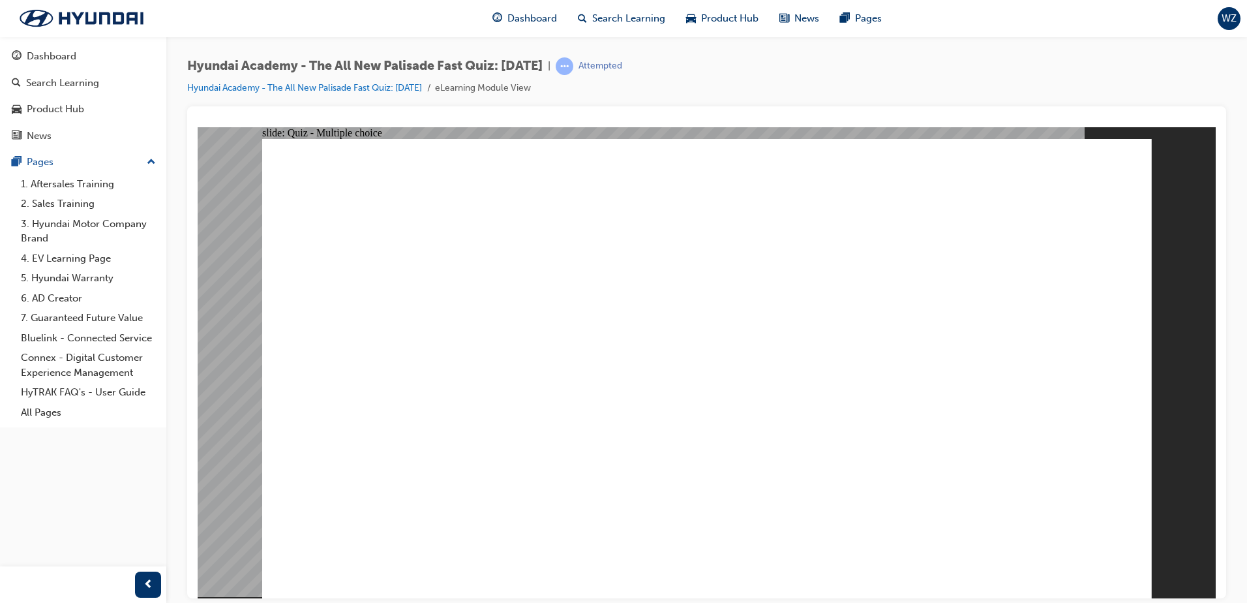
checkbox input "true"
drag, startPoint x: 1068, startPoint y: 569, endPoint x: 1088, endPoint y: 539, distance: 35.8
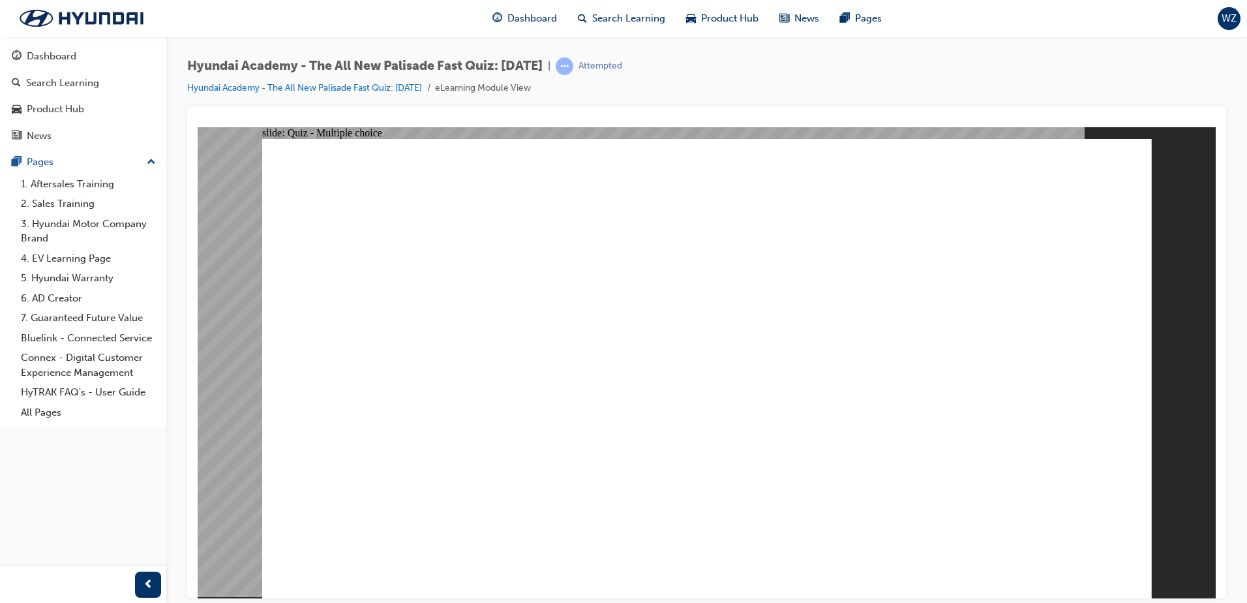
checkbox input "true"
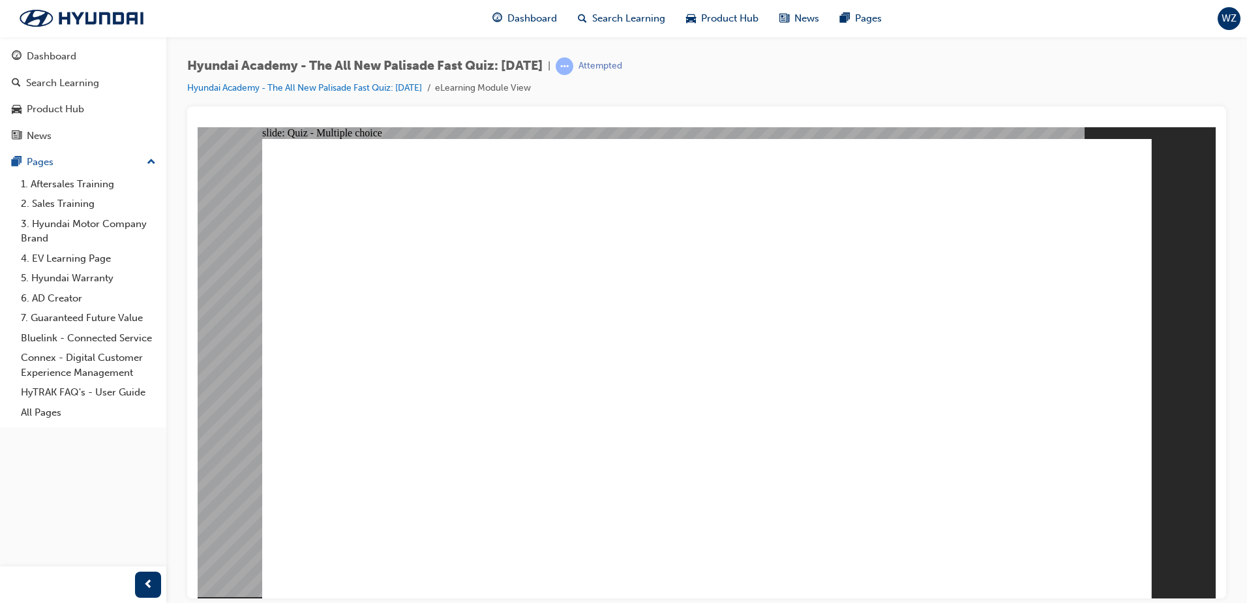
radio input "true"
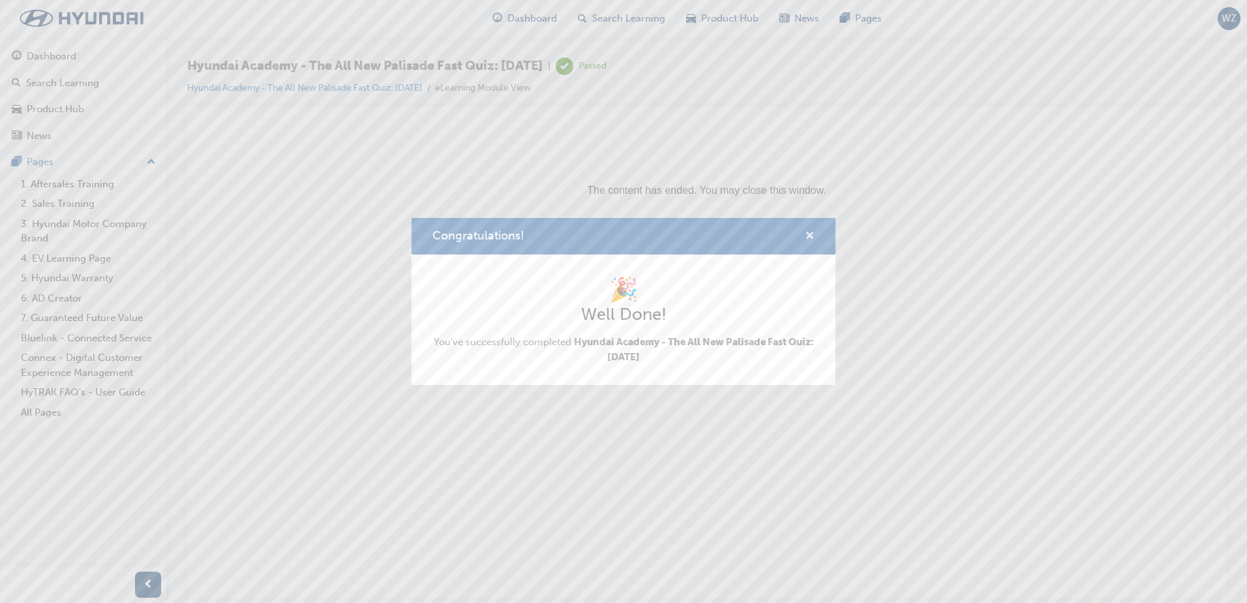
click at [809, 235] on span "cross-icon" at bounding box center [810, 237] width 10 height 12
